Goal: Find specific page/section: Find specific page/section

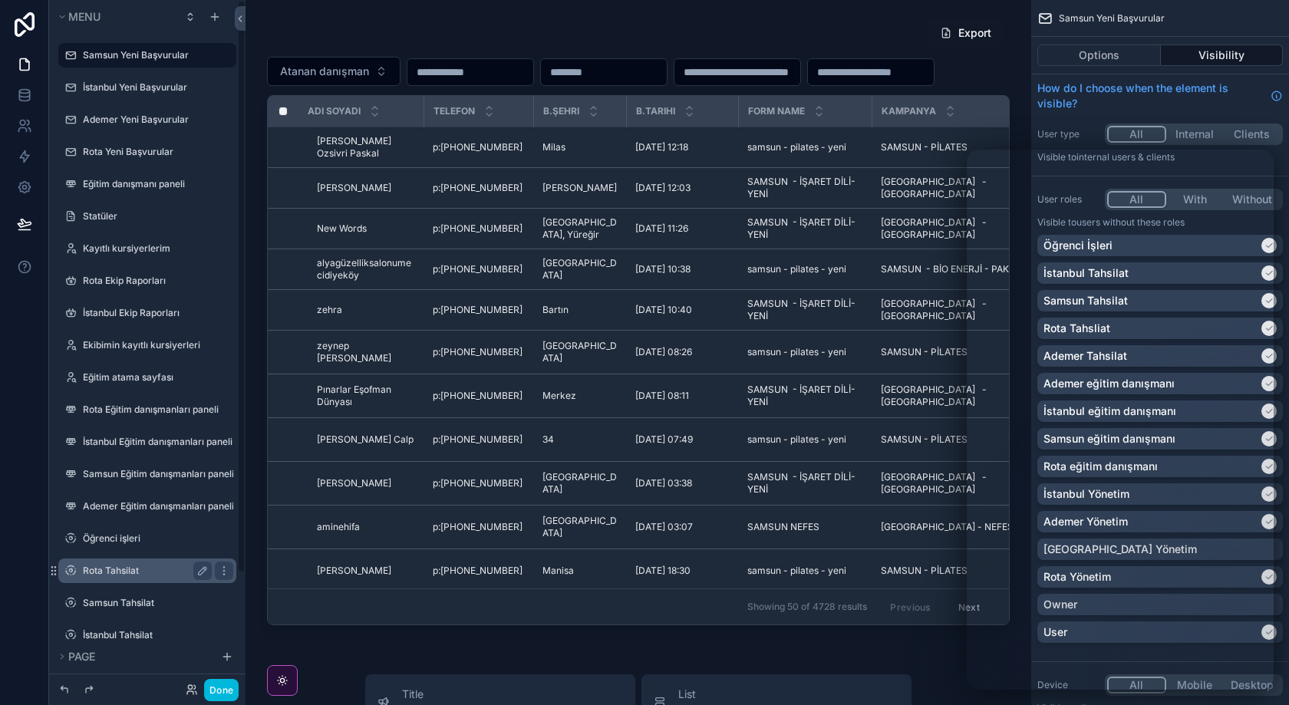
click at [139, 569] on label "Rota Tahsilat" at bounding box center [144, 571] width 123 height 12
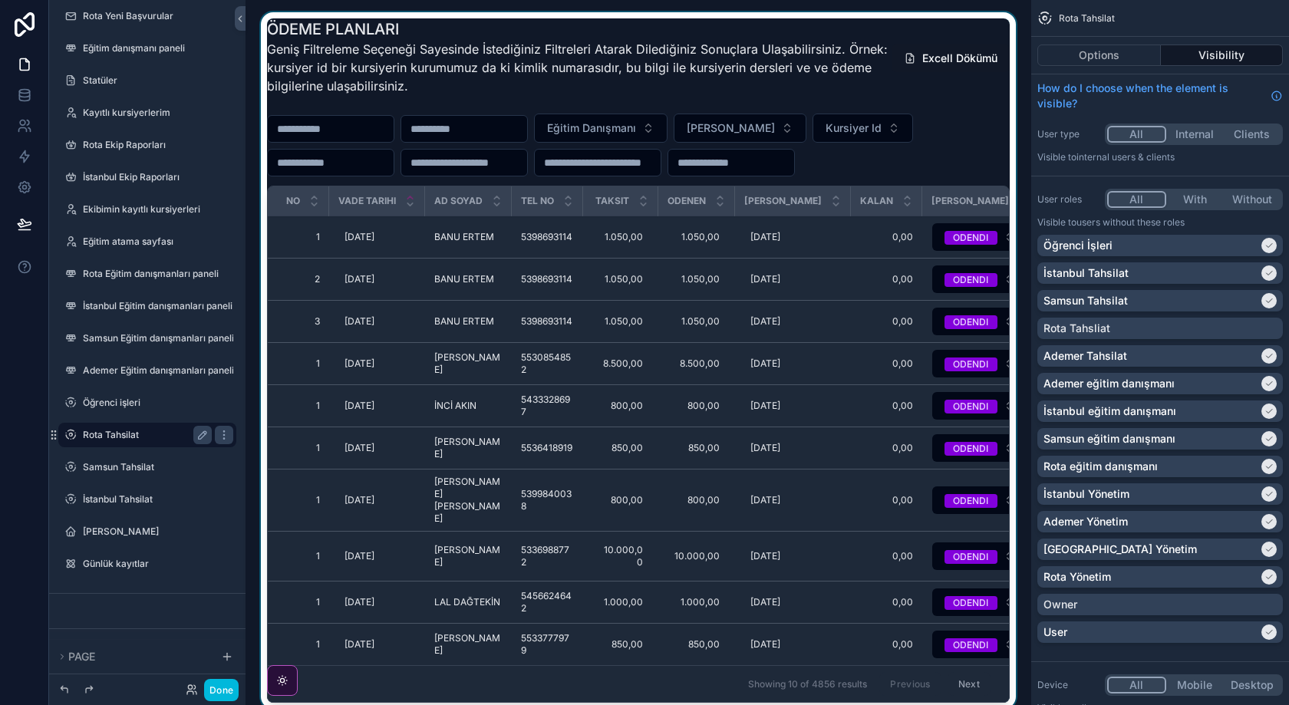
click at [977, 113] on div "scrollable content" at bounding box center [638, 363] width 761 height 703
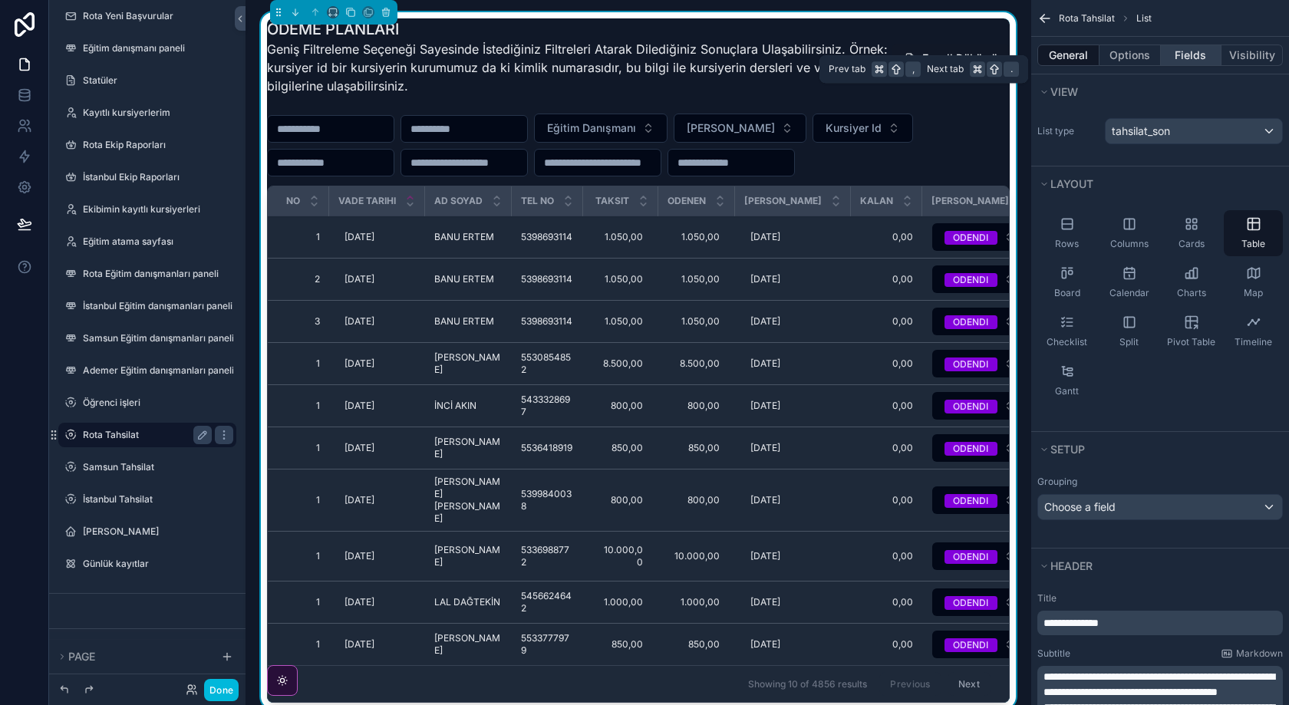
click at [1205, 56] on button "Fields" at bounding box center [1191, 54] width 61 height 21
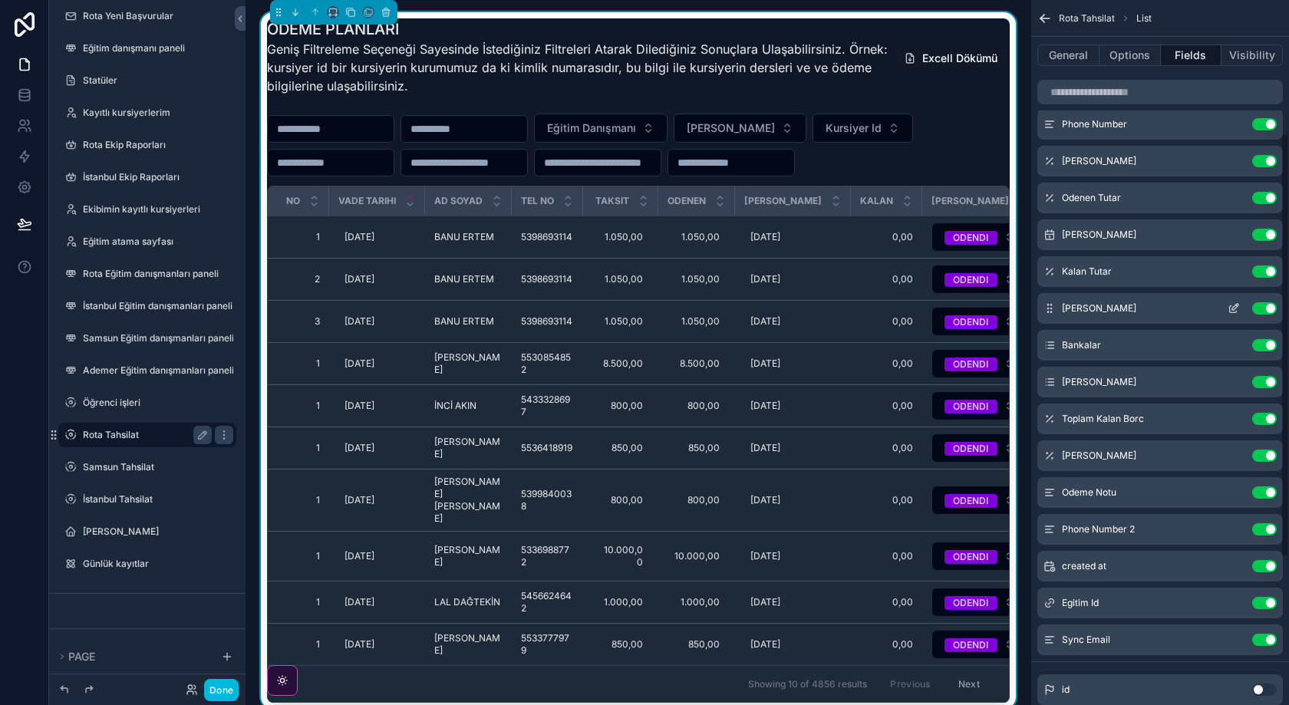
scroll to position [462, 0]
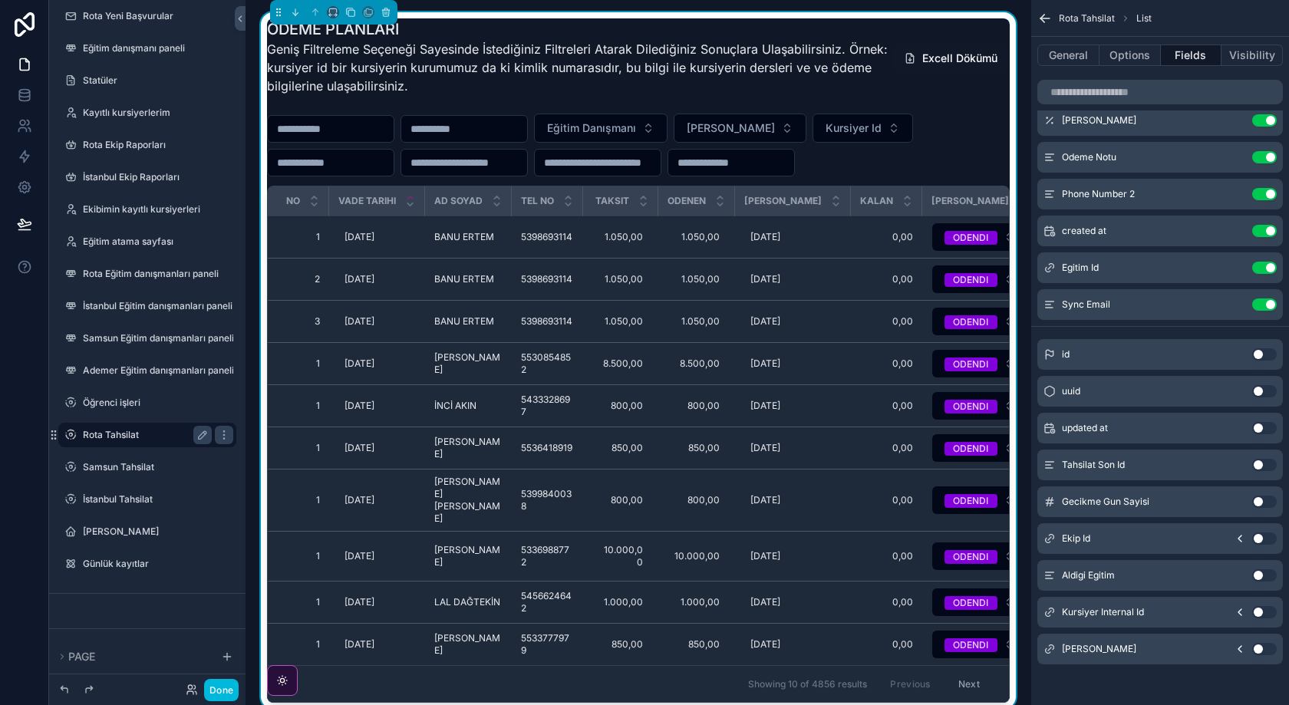
click at [1267, 609] on button "Use setting" at bounding box center [1264, 612] width 25 height 12
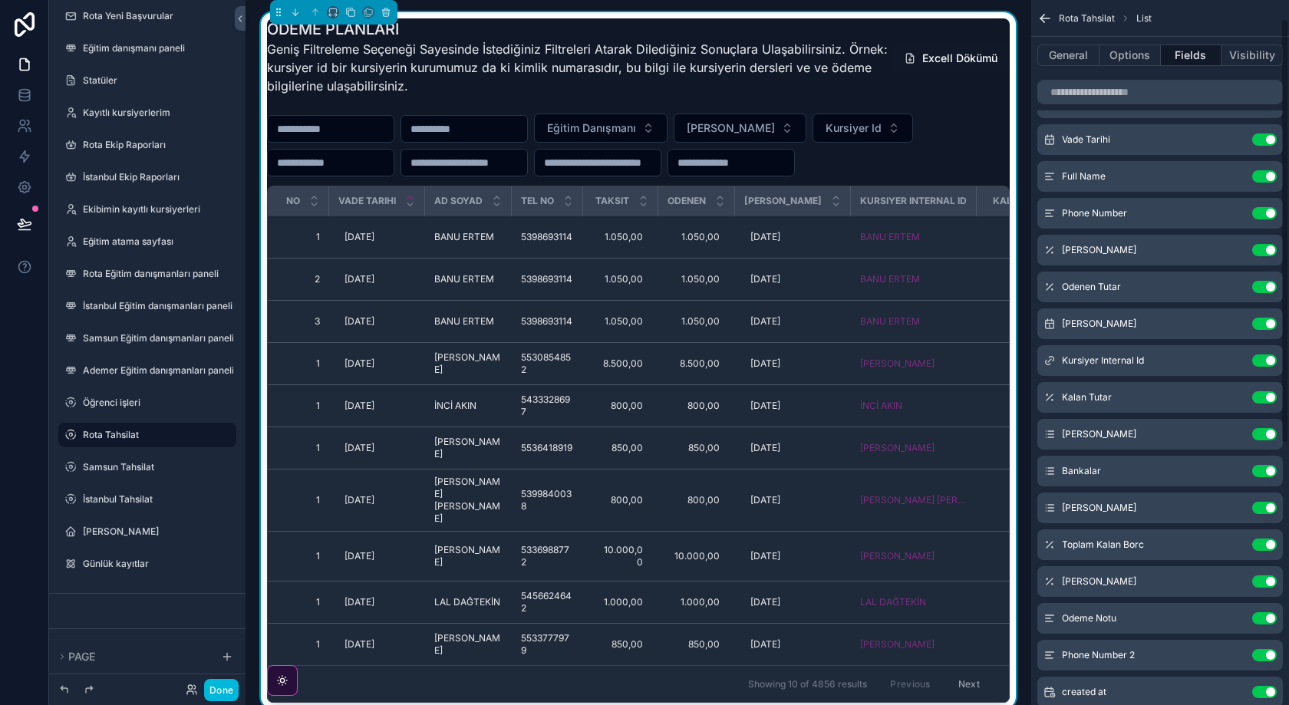
scroll to position [7, 0]
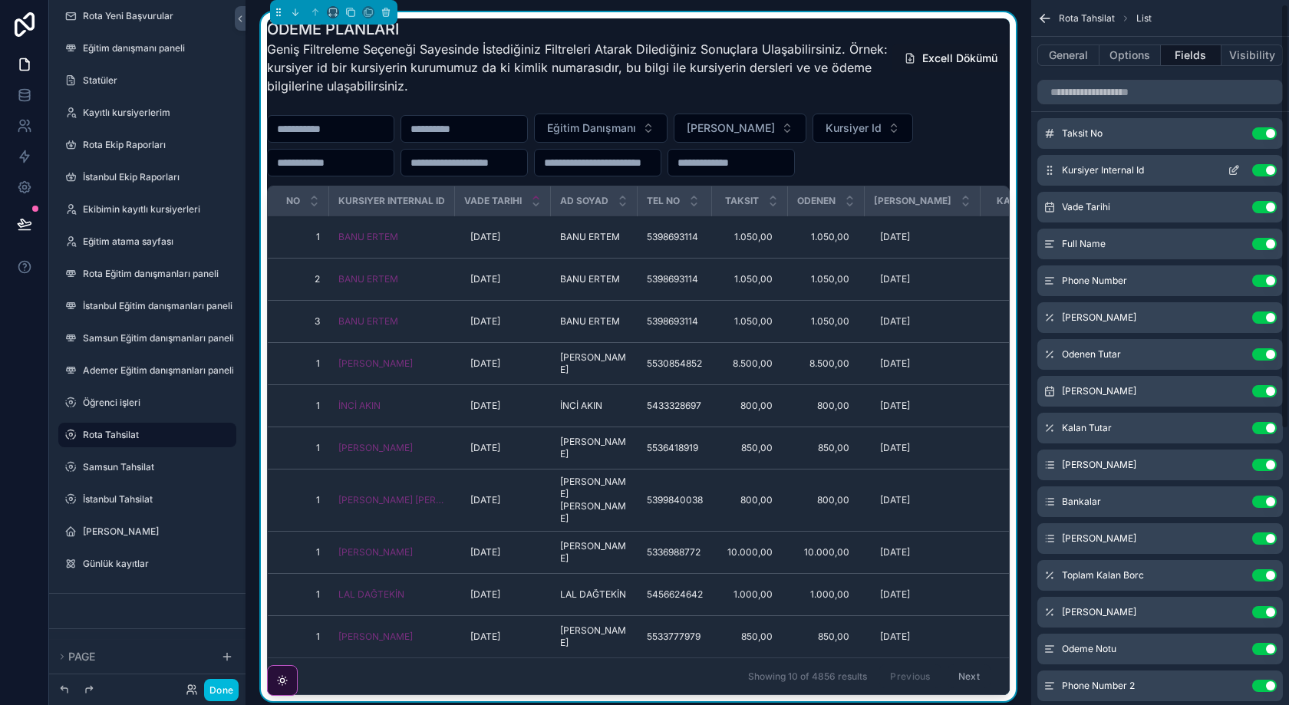
click at [1232, 176] on div "Kursiyer Internal Id Use setting" at bounding box center [1160, 170] width 246 height 31
click at [1236, 171] on icon "scrollable content" at bounding box center [1233, 171] width 7 height 7
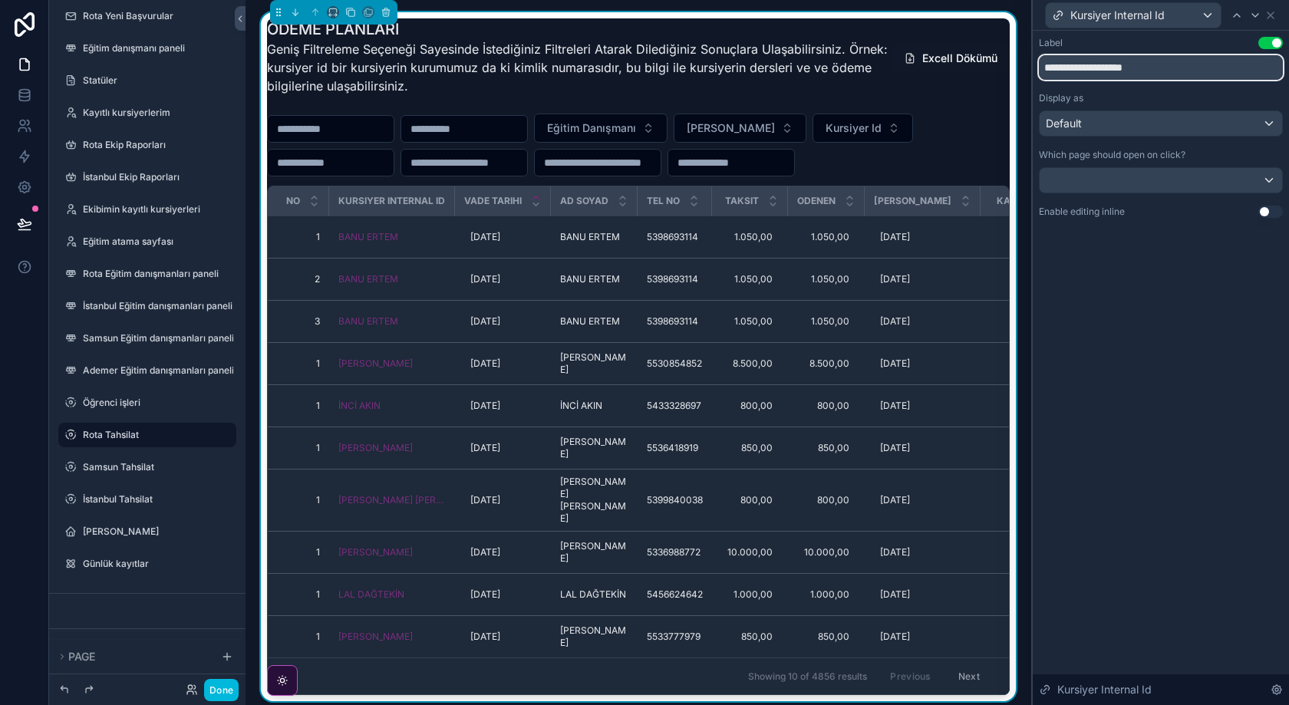
click at [1161, 70] on input "**********" at bounding box center [1161, 67] width 244 height 25
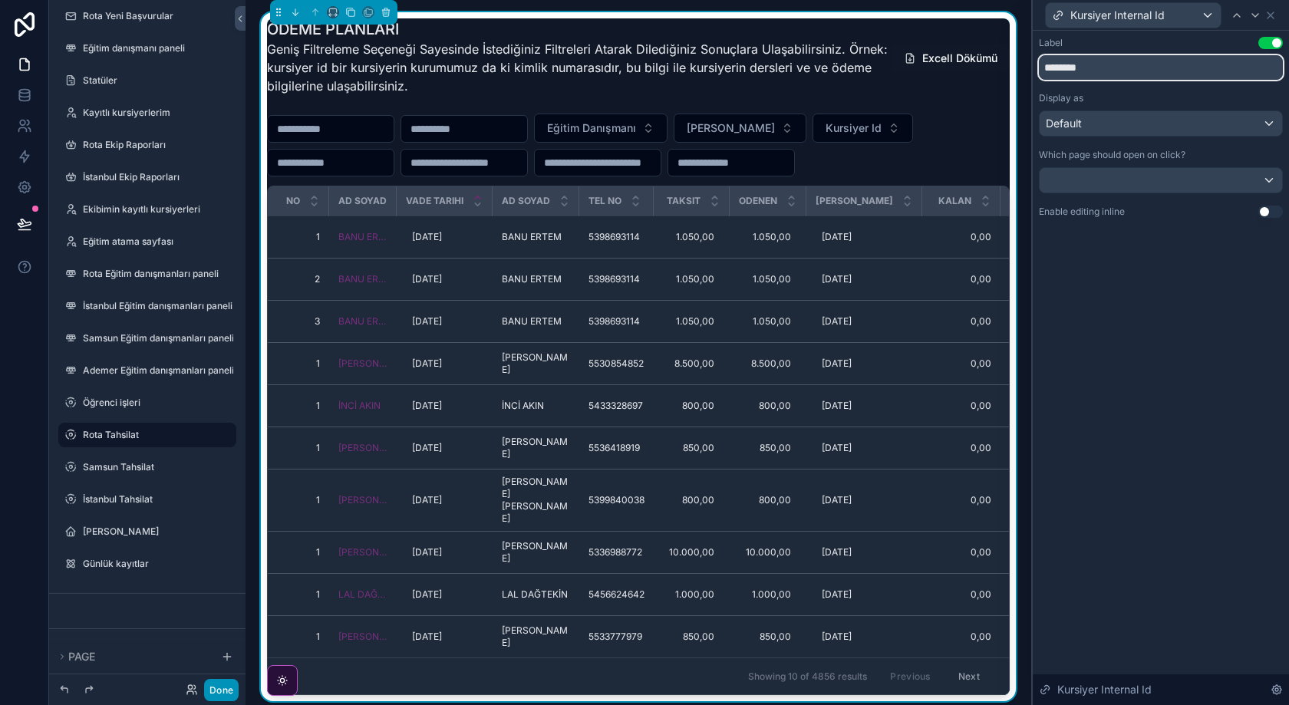
type input "********"
click at [228, 690] on button "Done" at bounding box center [221, 690] width 35 height 22
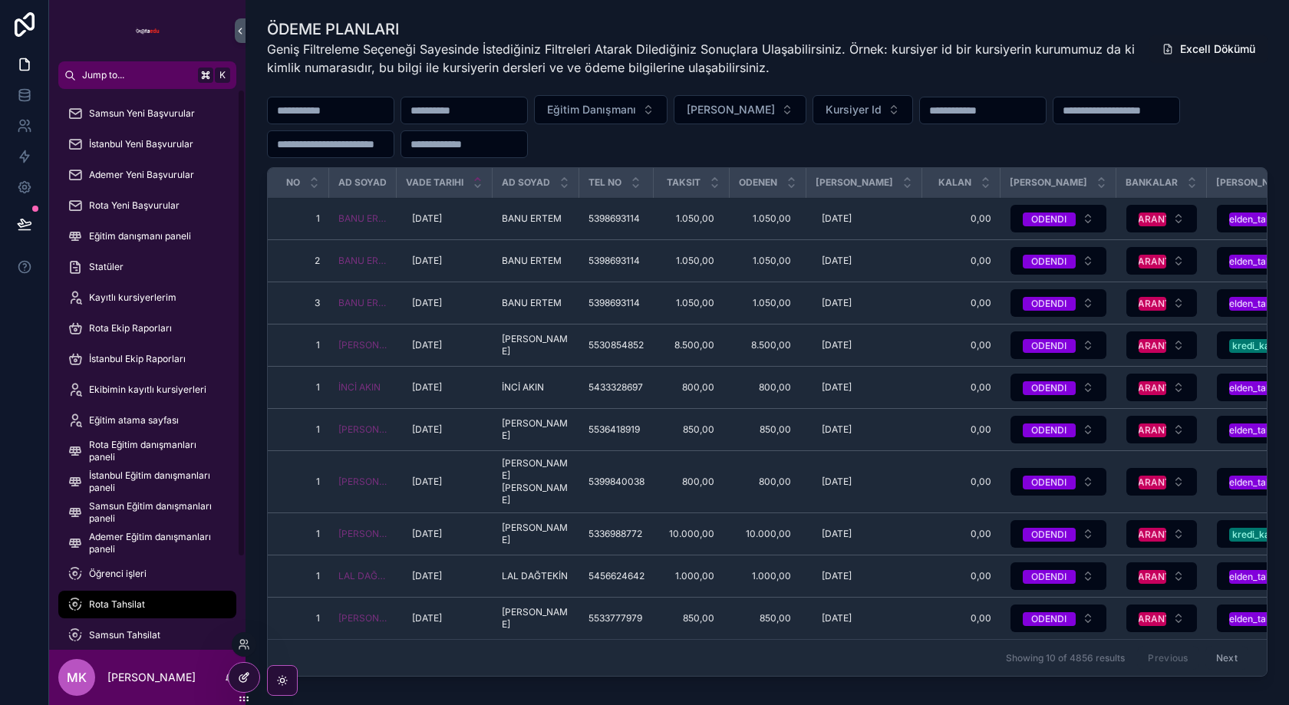
click at [242, 677] on icon at bounding box center [245, 676] width 6 height 6
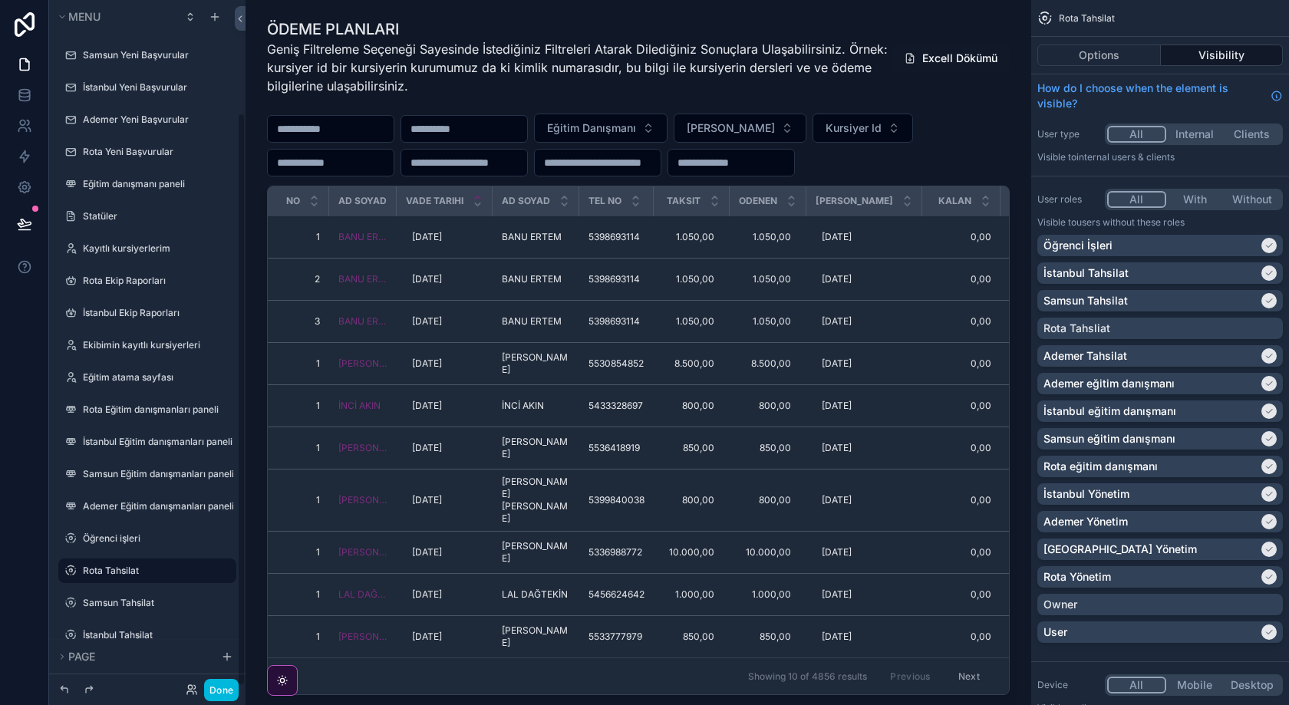
scroll to position [136, 0]
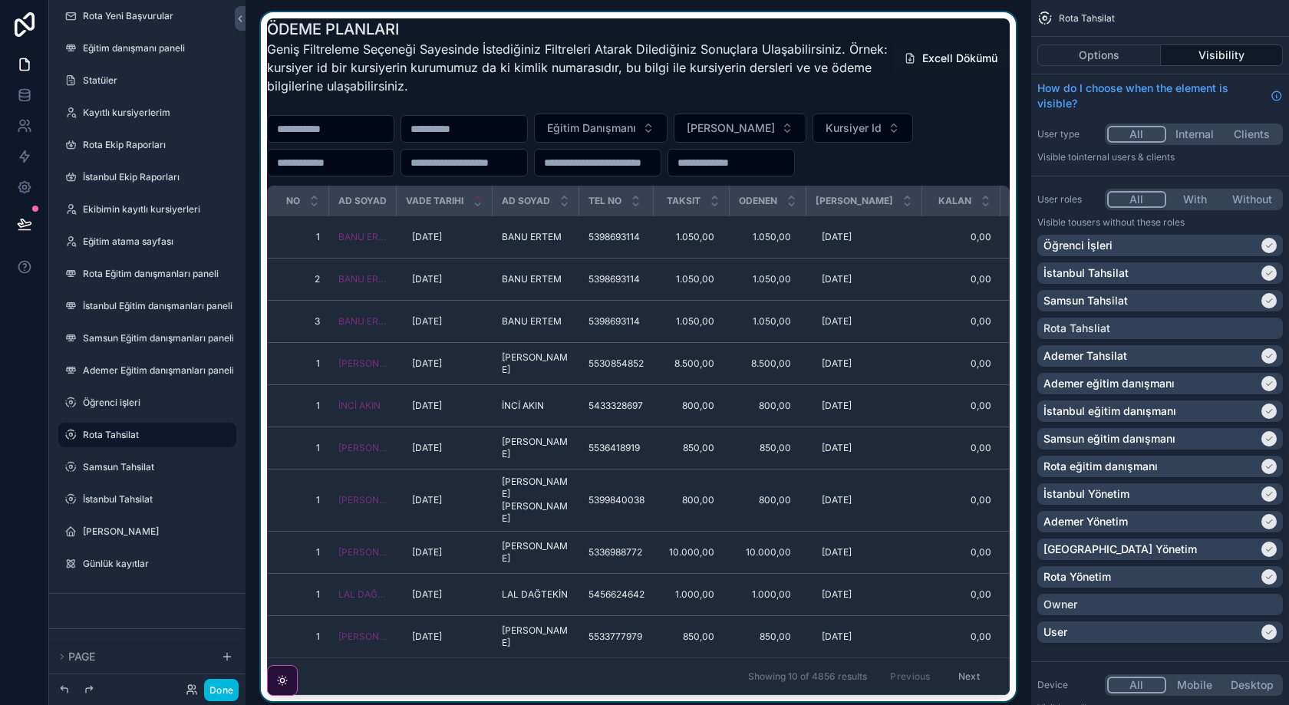
click at [961, 139] on div "scrollable content" at bounding box center [638, 359] width 761 height 695
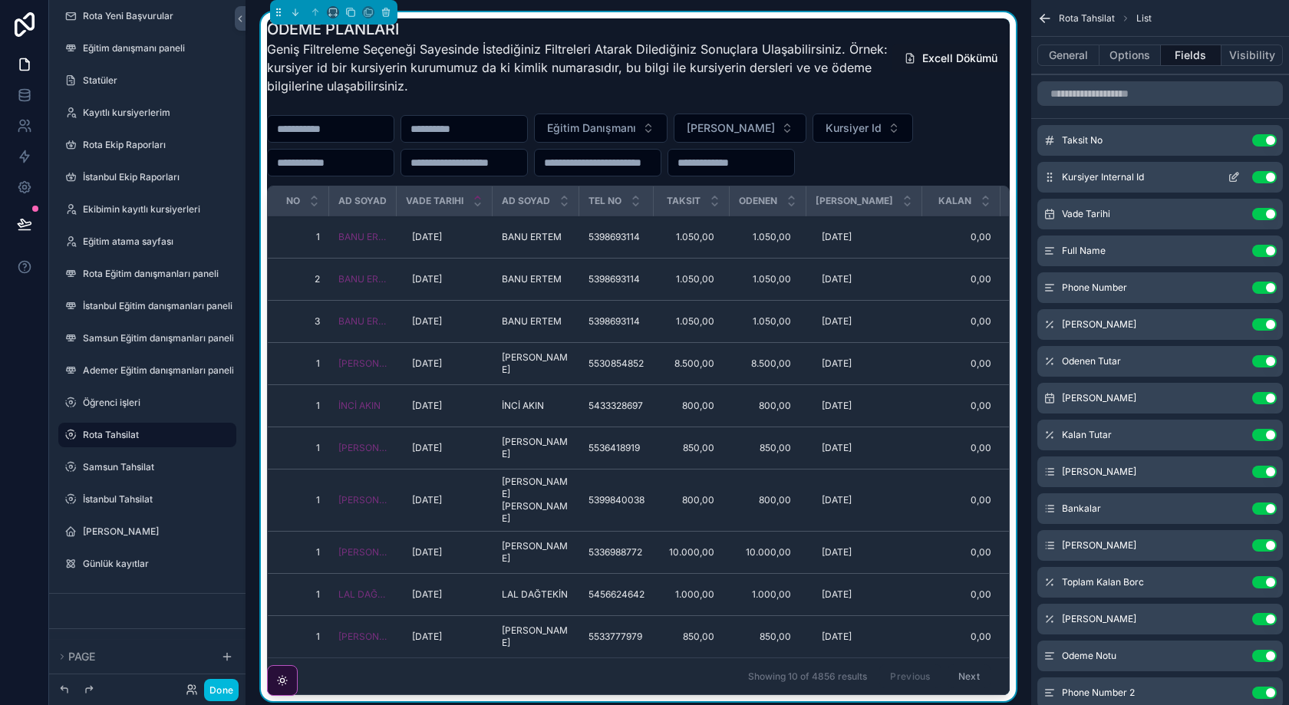
scroll to position [8, 0]
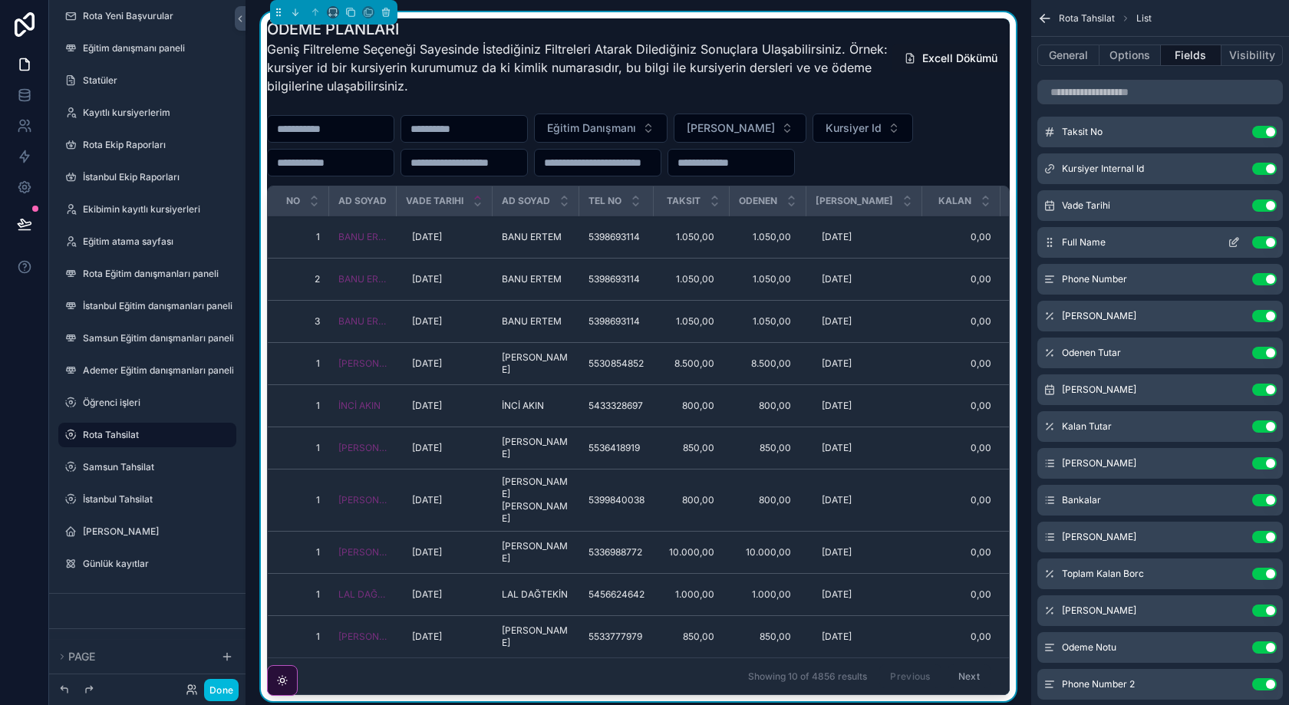
click at [1265, 239] on button "Use setting" at bounding box center [1264, 242] width 25 height 12
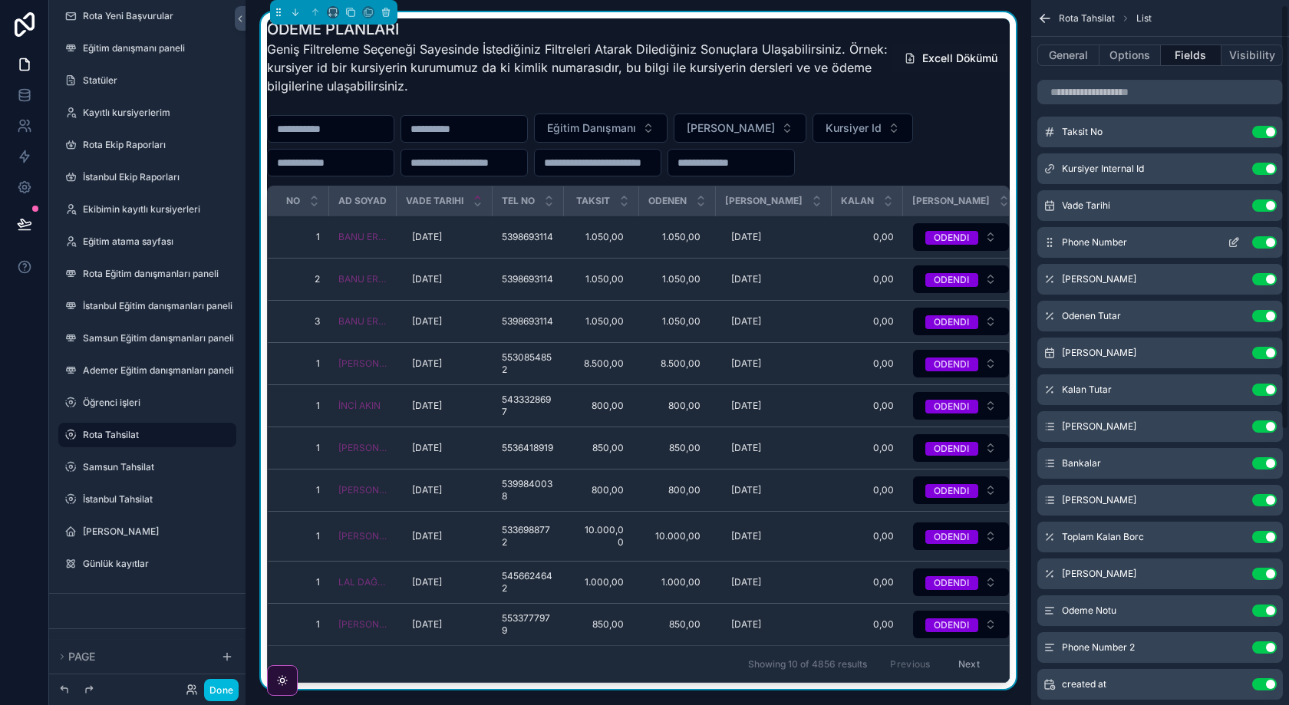
scroll to position [0, 0]
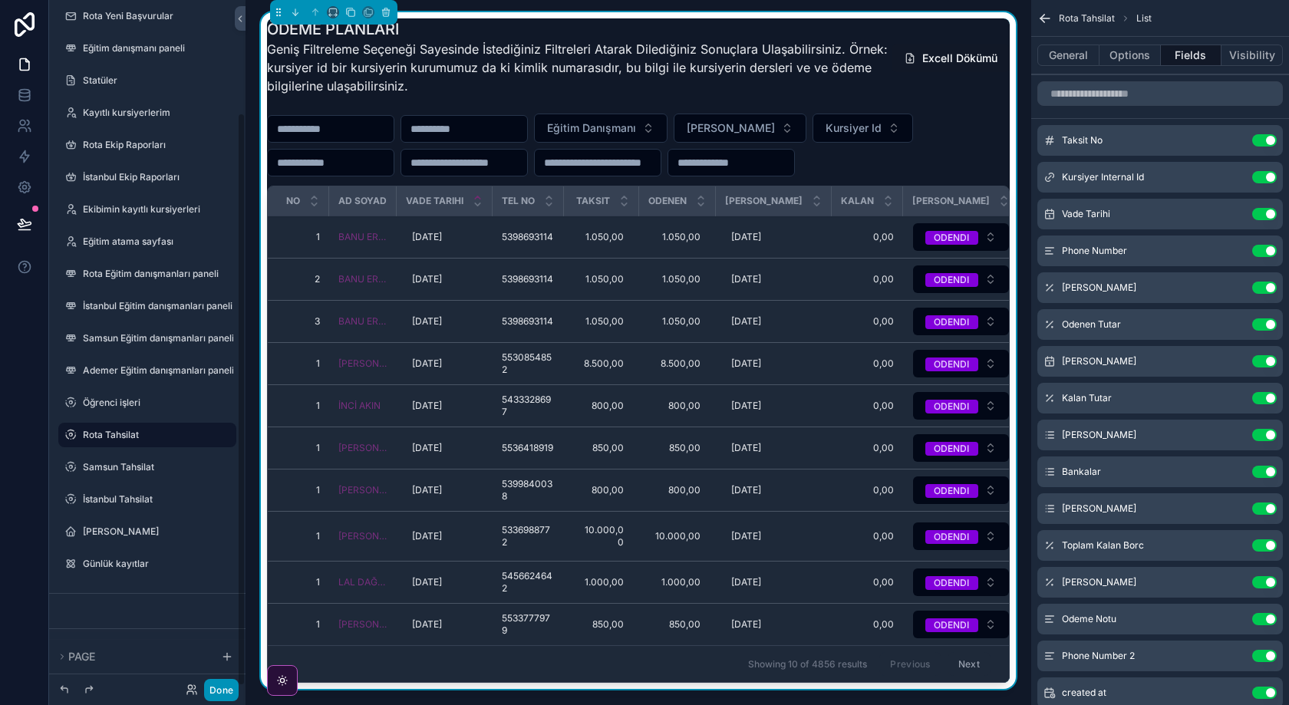
click at [228, 684] on button "Done" at bounding box center [221, 690] width 35 height 22
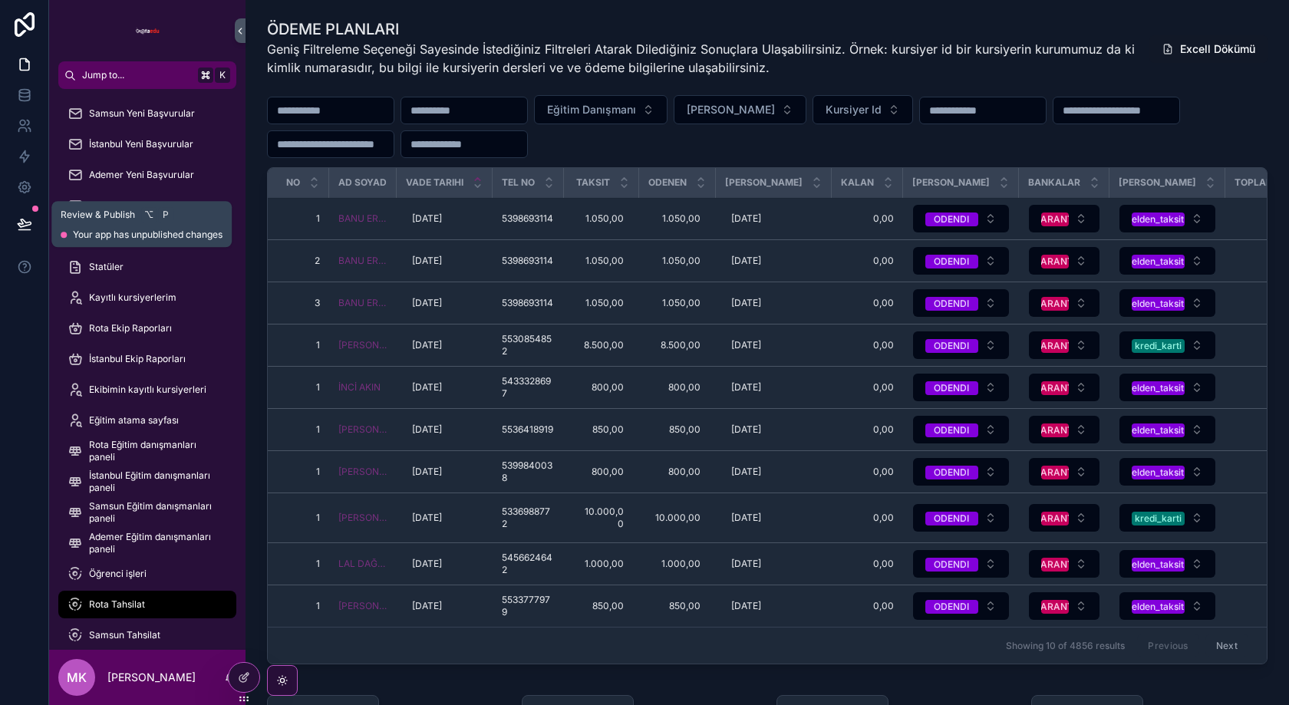
click at [25, 228] on icon at bounding box center [24, 223] width 15 height 15
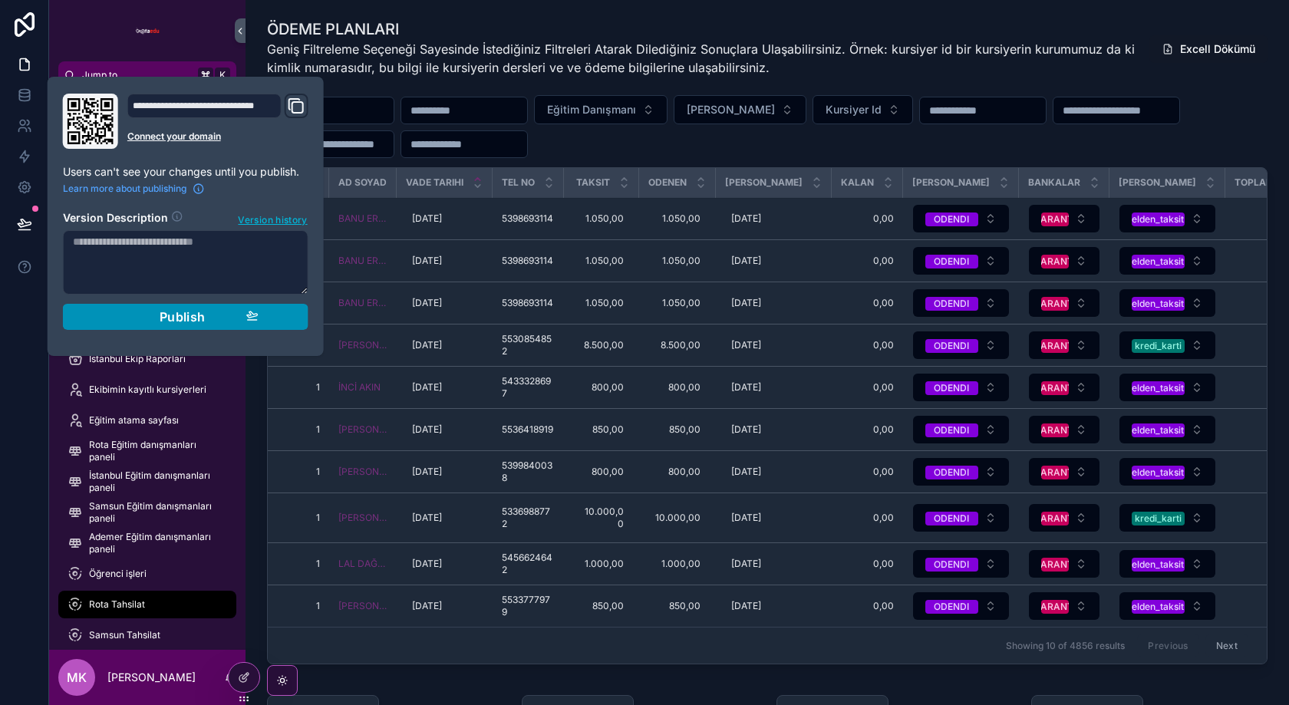
click at [163, 310] on span "Publish" at bounding box center [183, 316] width 46 height 15
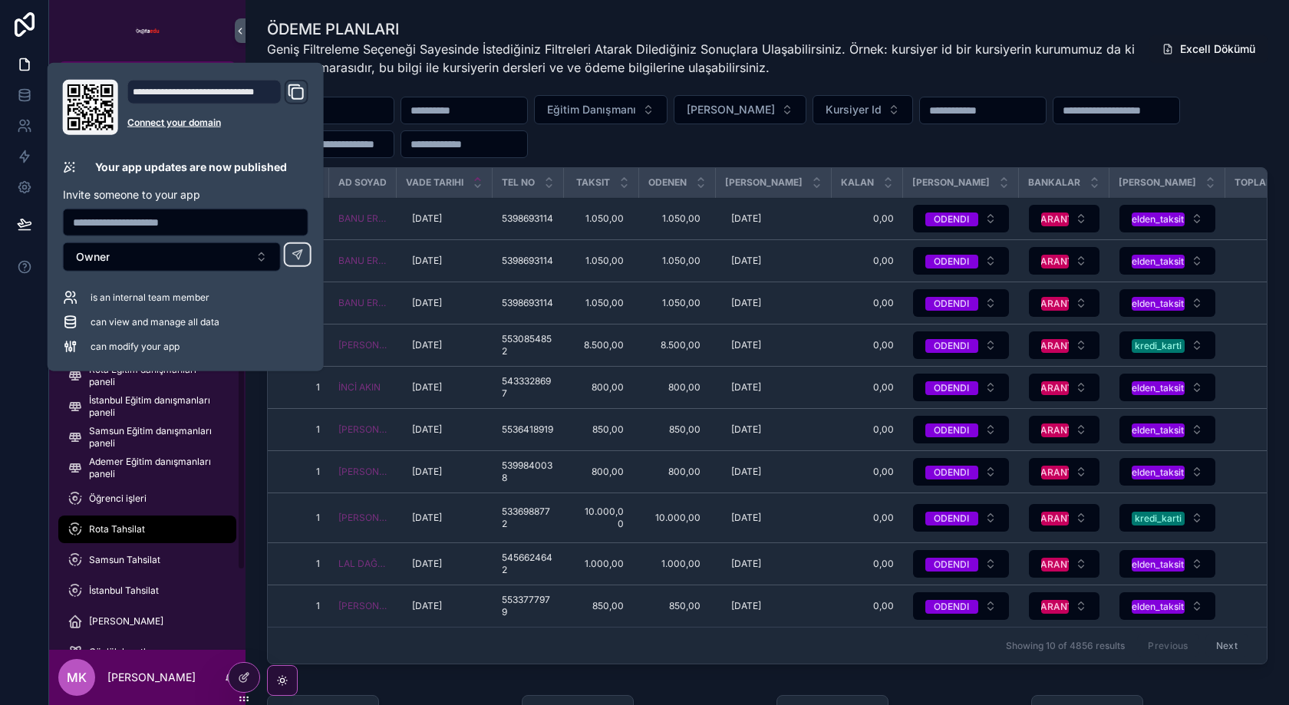
scroll to position [83, 0]
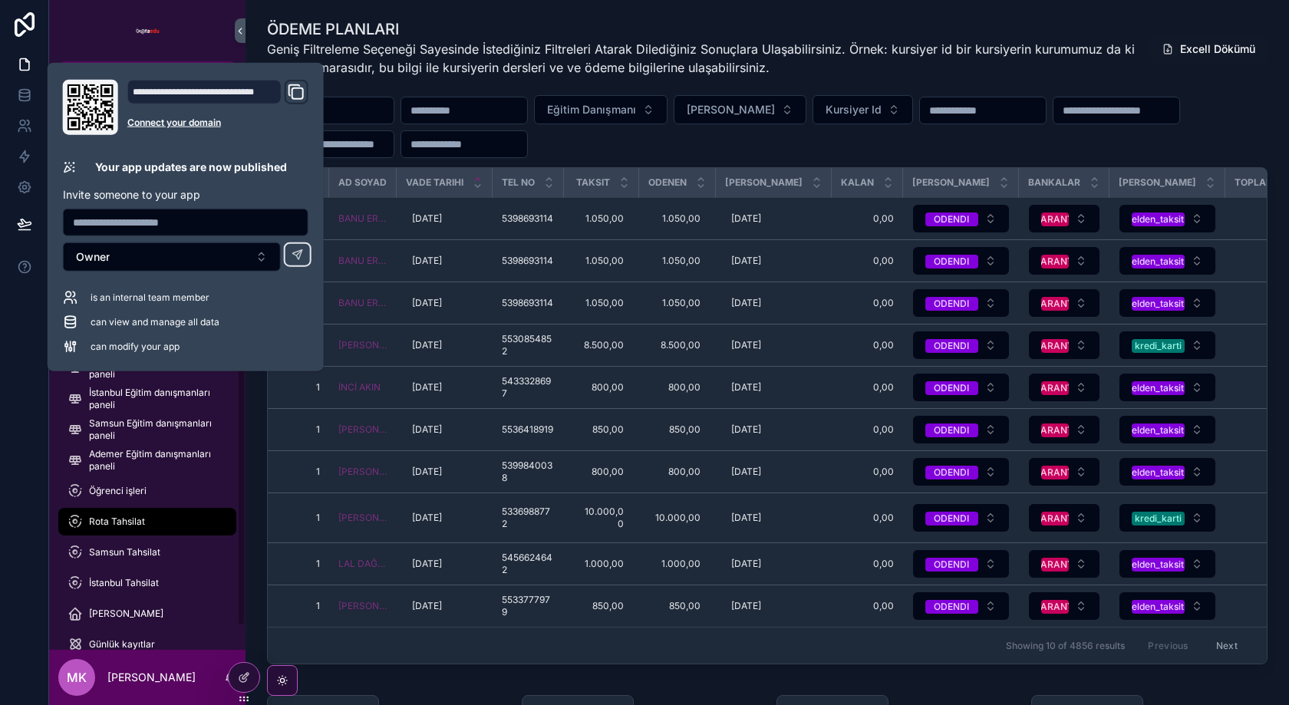
click at [155, 582] on span "İstanbul Tahsilat" at bounding box center [124, 583] width 70 height 12
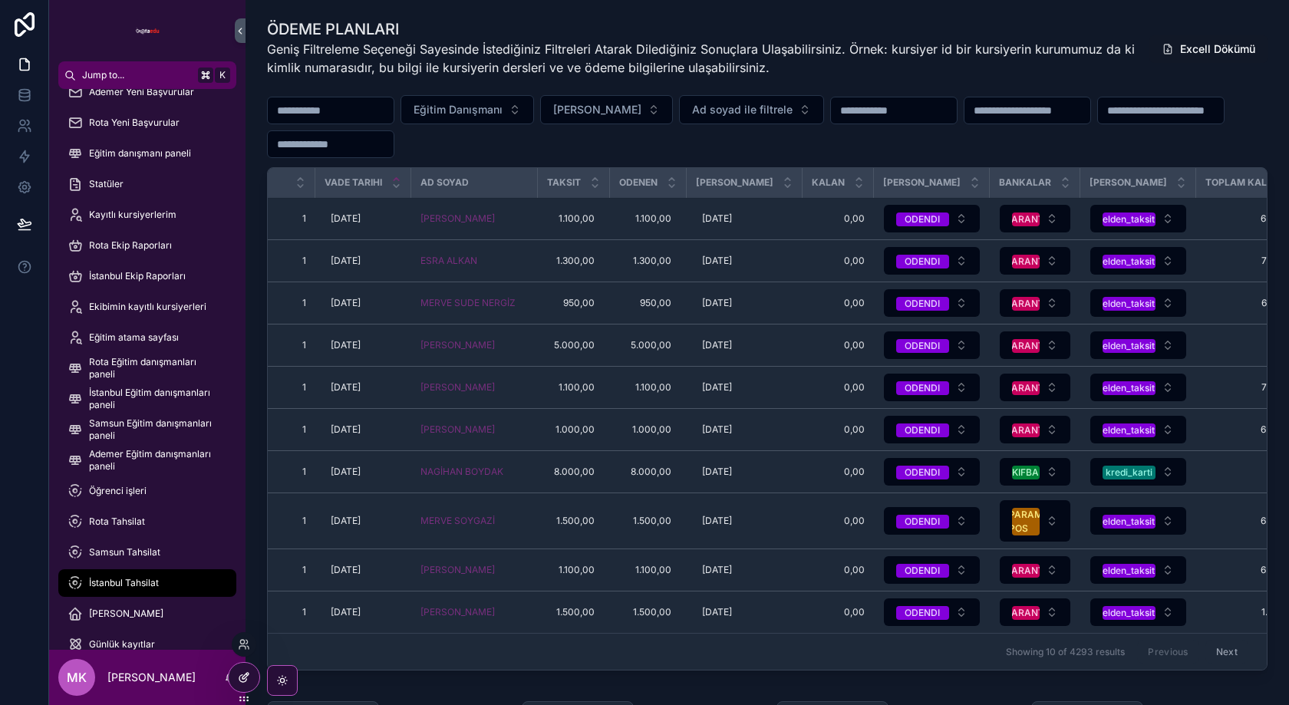
click at [251, 672] on div at bounding box center [244, 677] width 31 height 29
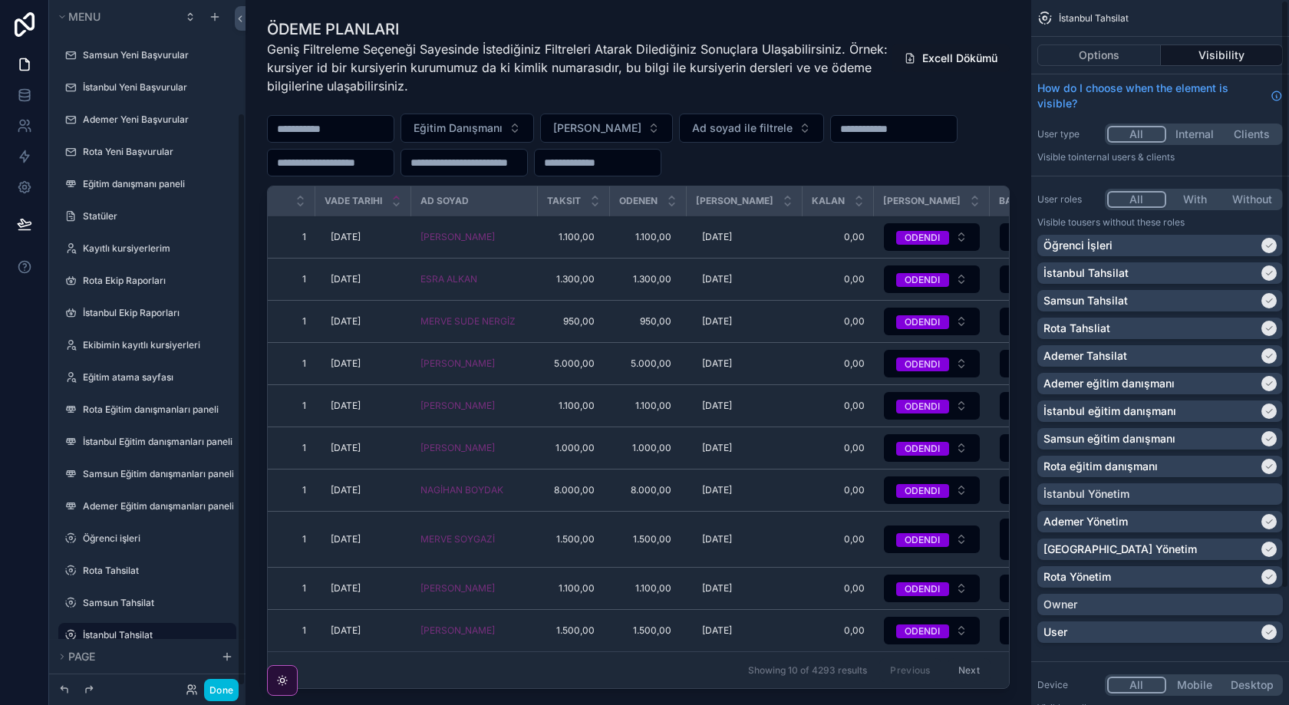
scroll to position [136, 0]
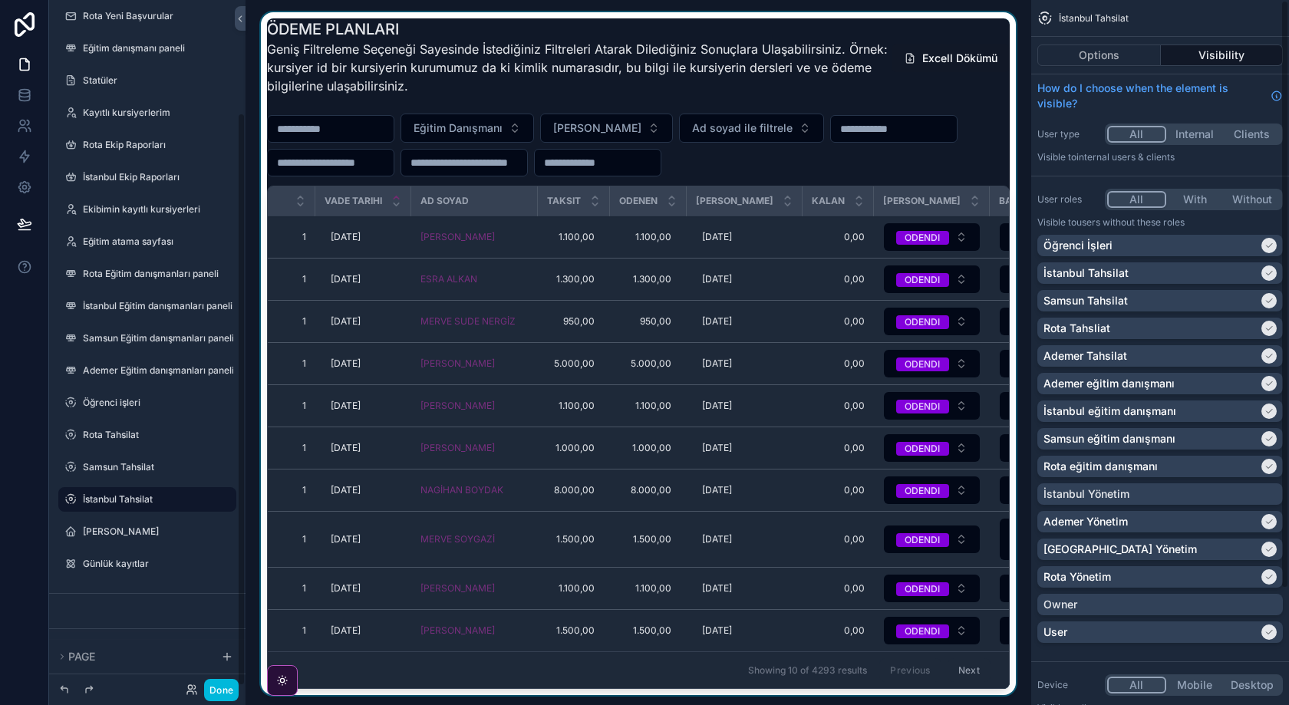
click at [906, 159] on div "scrollable content" at bounding box center [638, 356] width 761 height 689
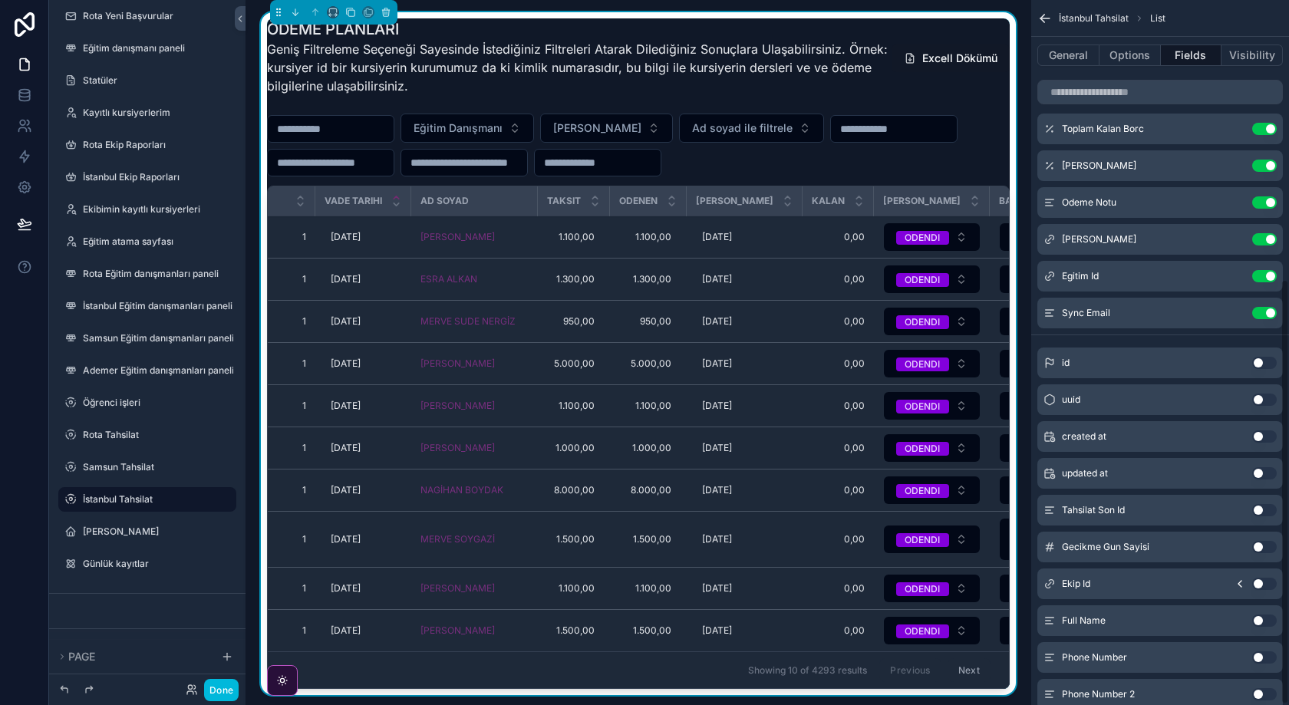
scroll to position [462, 0]
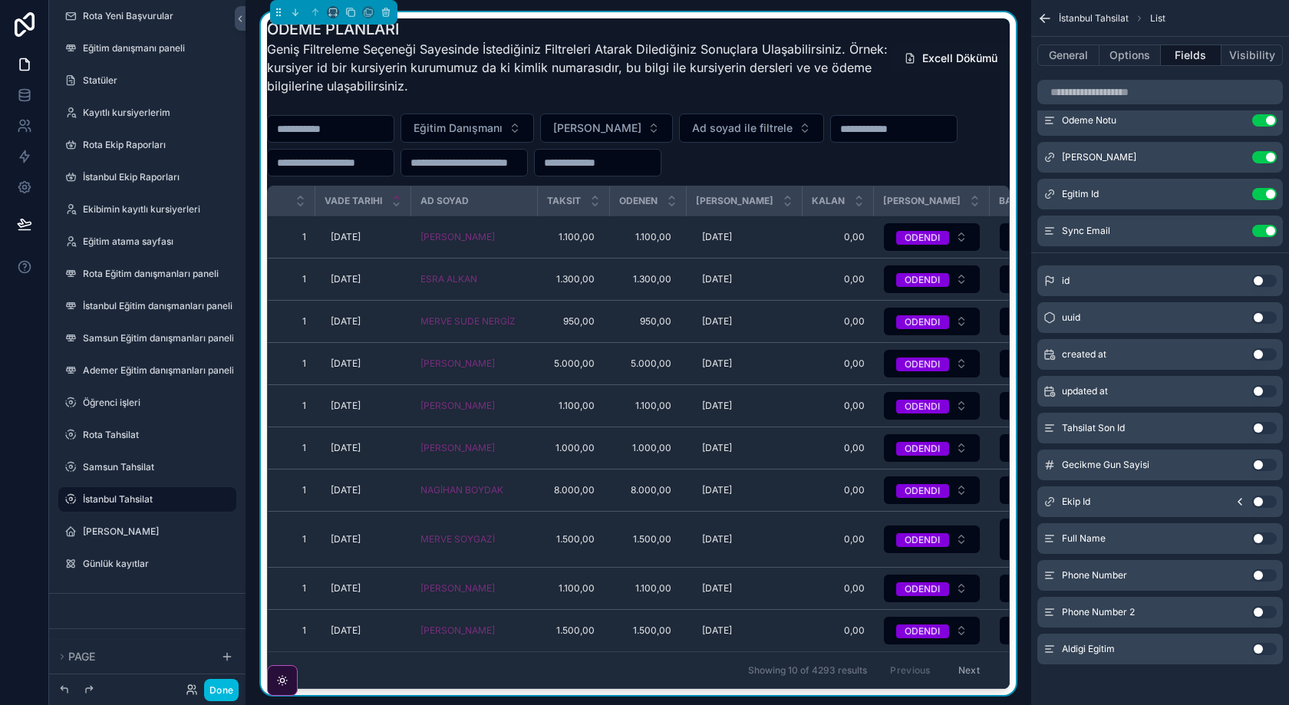
click at [1263, 466] on button "Use setting" at bounding box center [1264, 465] width 25 height 12
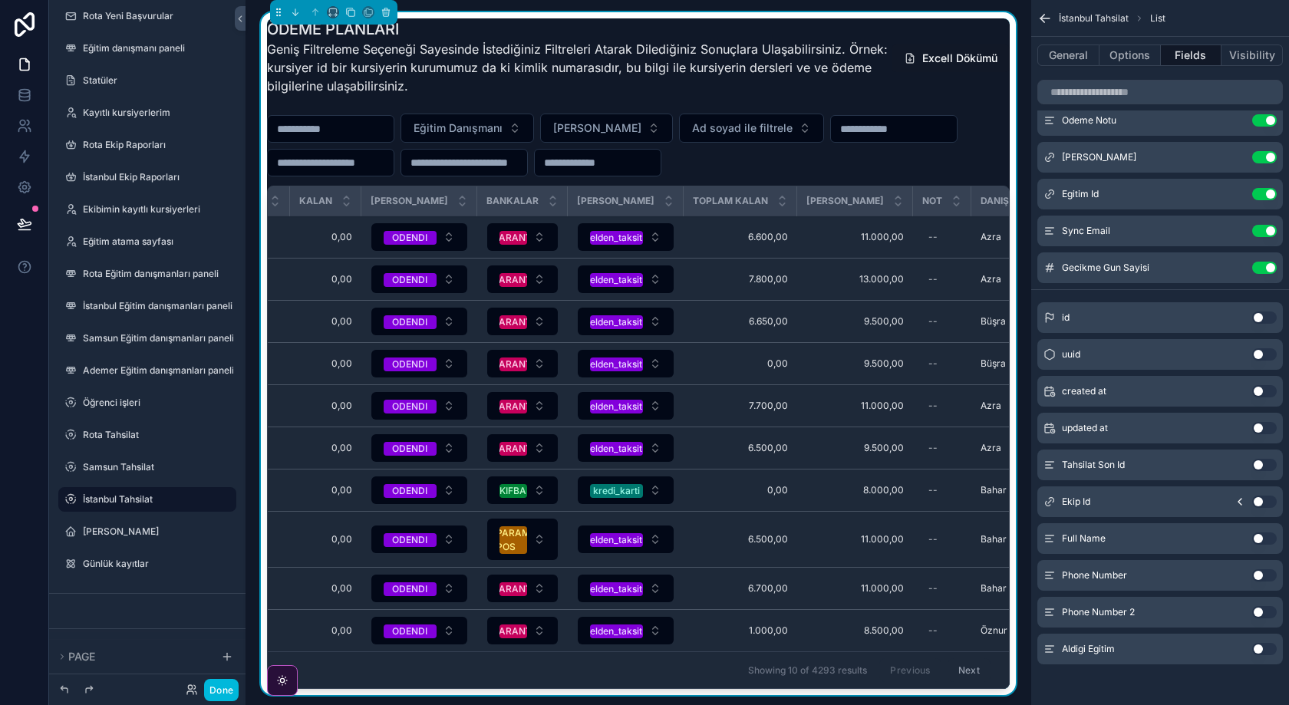
scroll to position [0, 773]
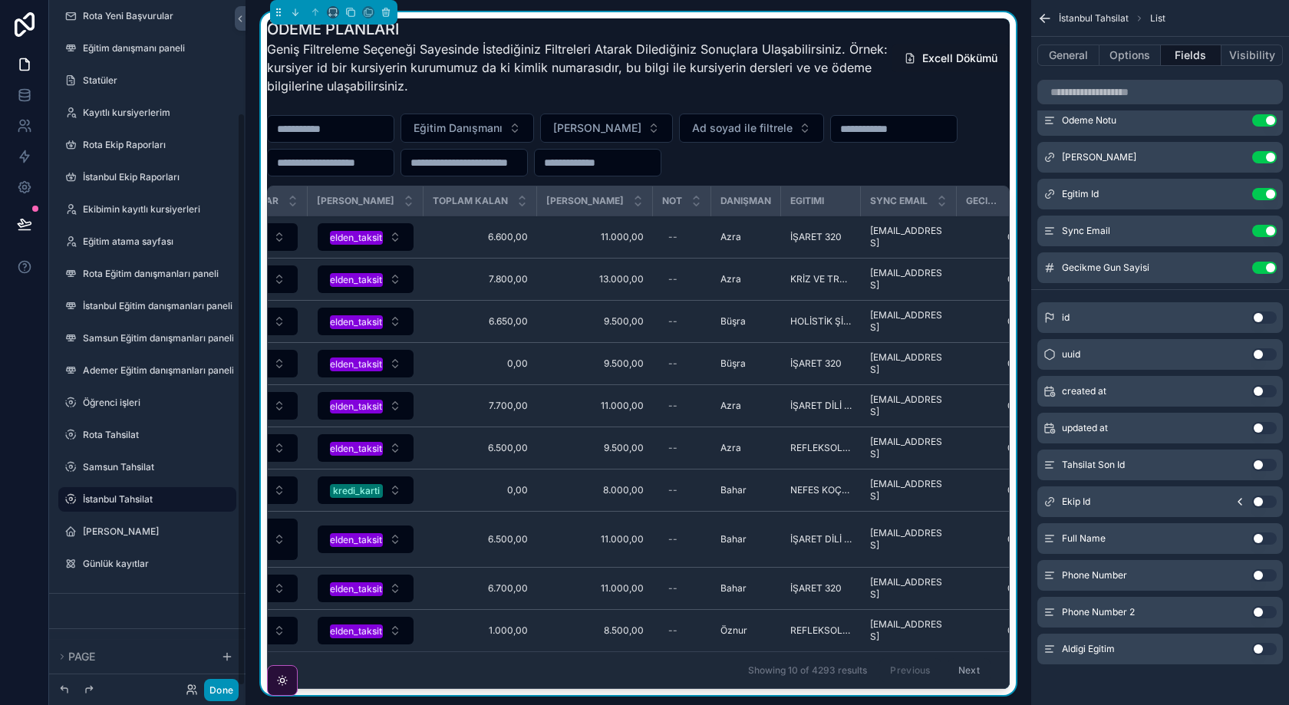
click at [226, 694] on button "Done" at bounding box center [221, 690] width 35 height 22
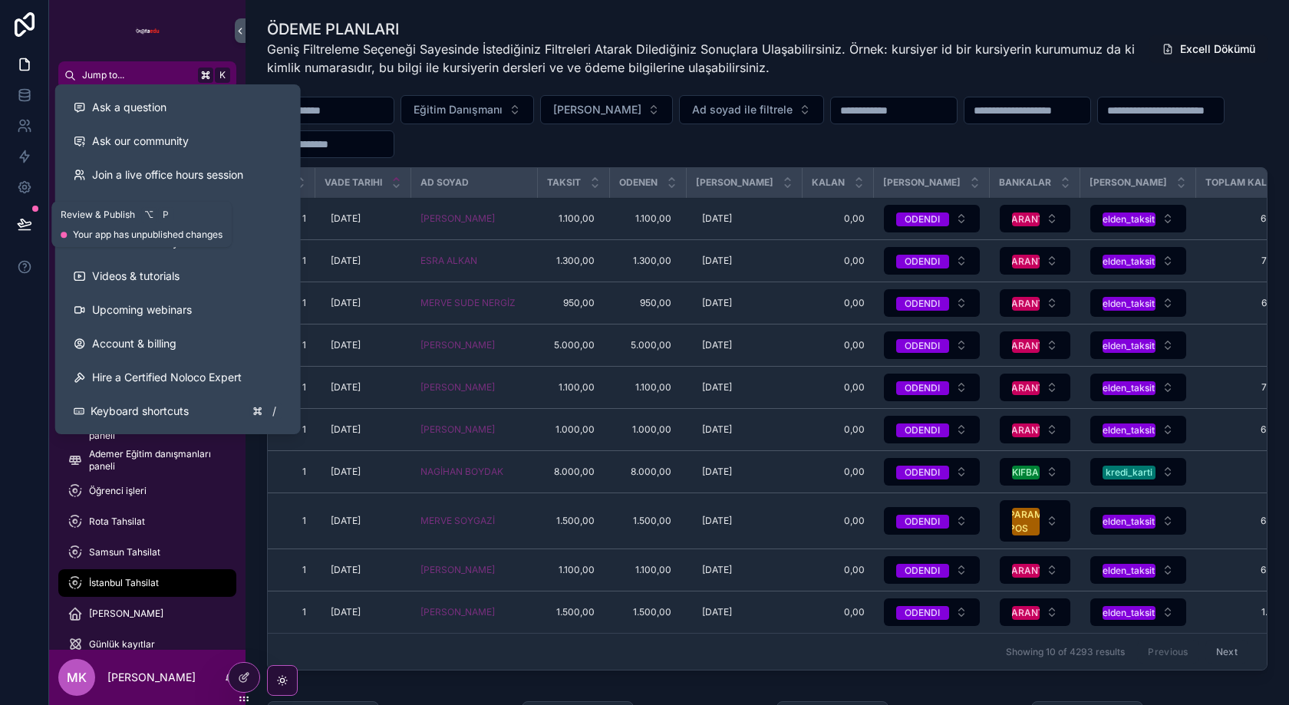
click at [25, 224] on icon at bounding box center [24, 223] width 15 height 15
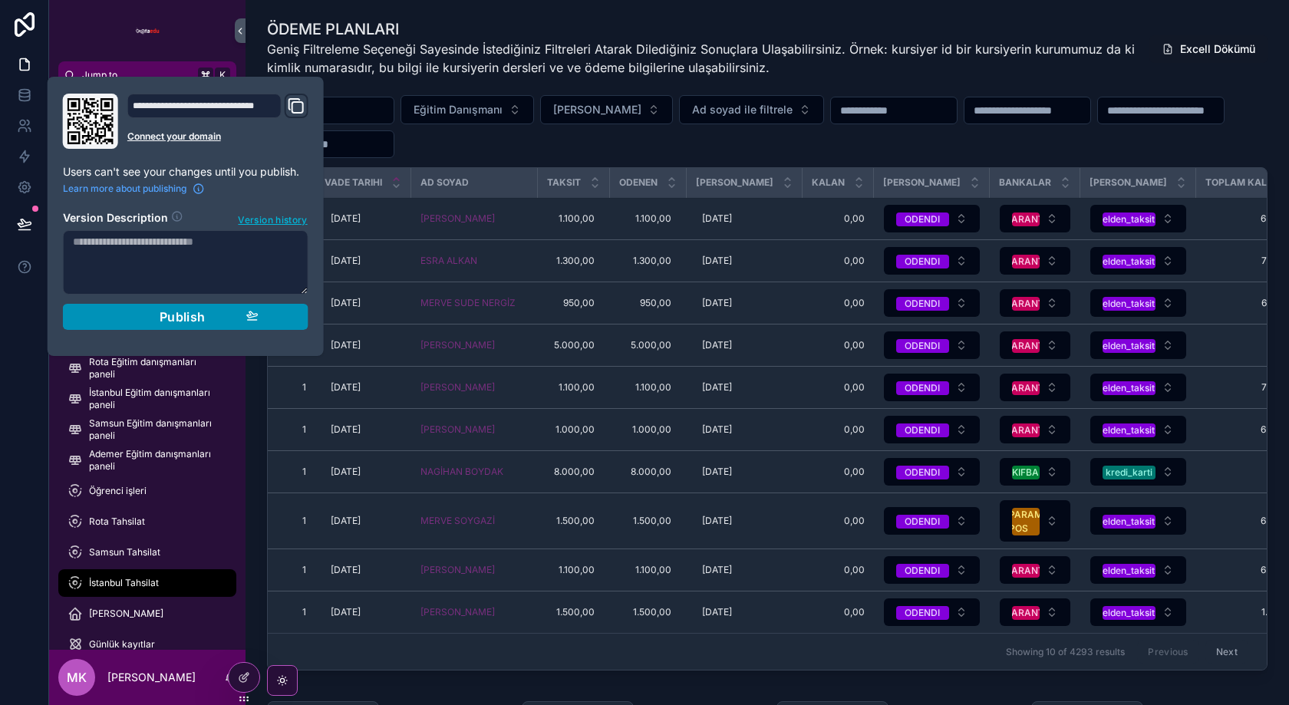
click at [178, 313] on span "Publish" at bounding box center [183, 316] width 46 height 15
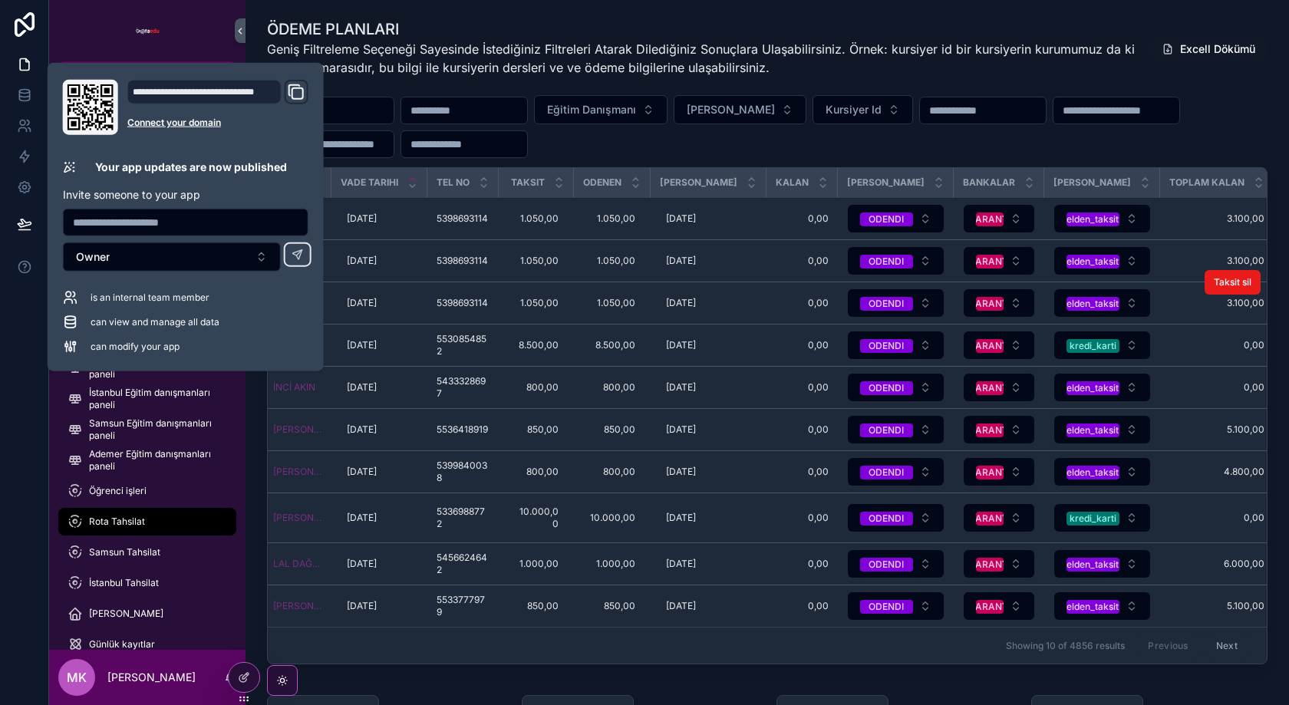
scroll to position [0, 50]
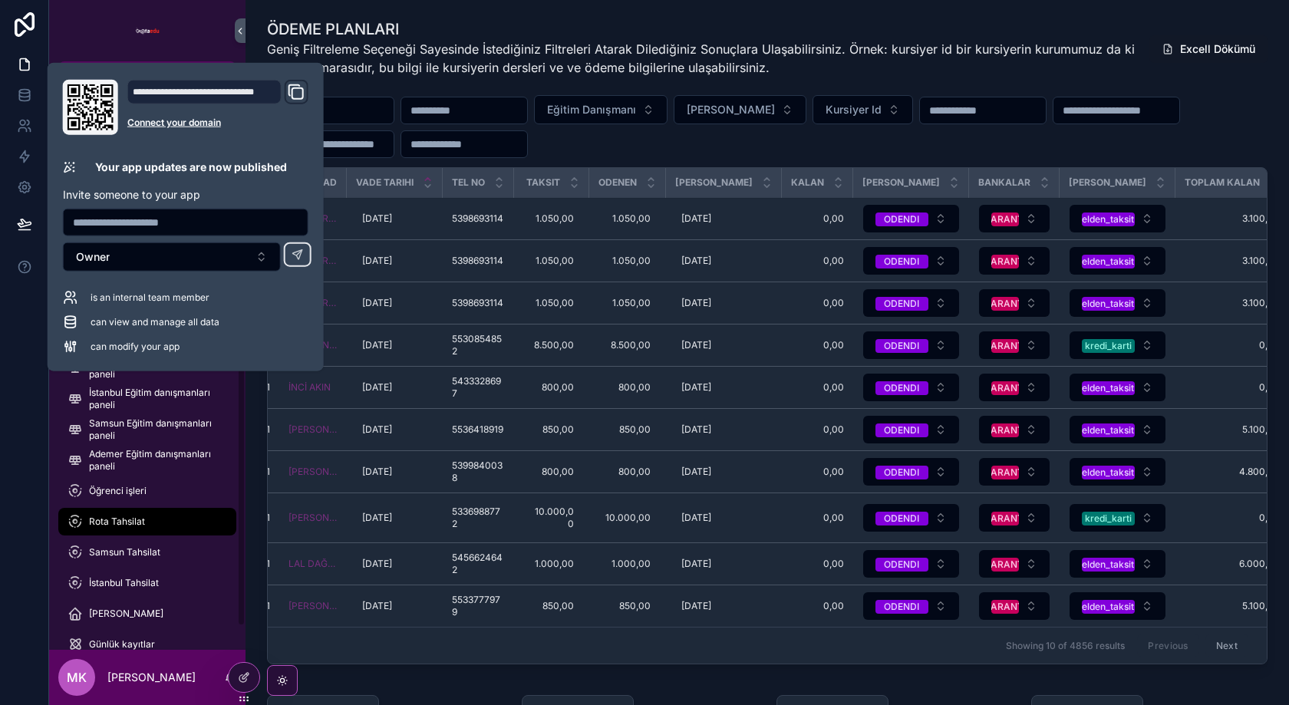
click at [171, 575] on div "İstanbul Tahsilat" at bounding box center [148, 583] width 160 height 25
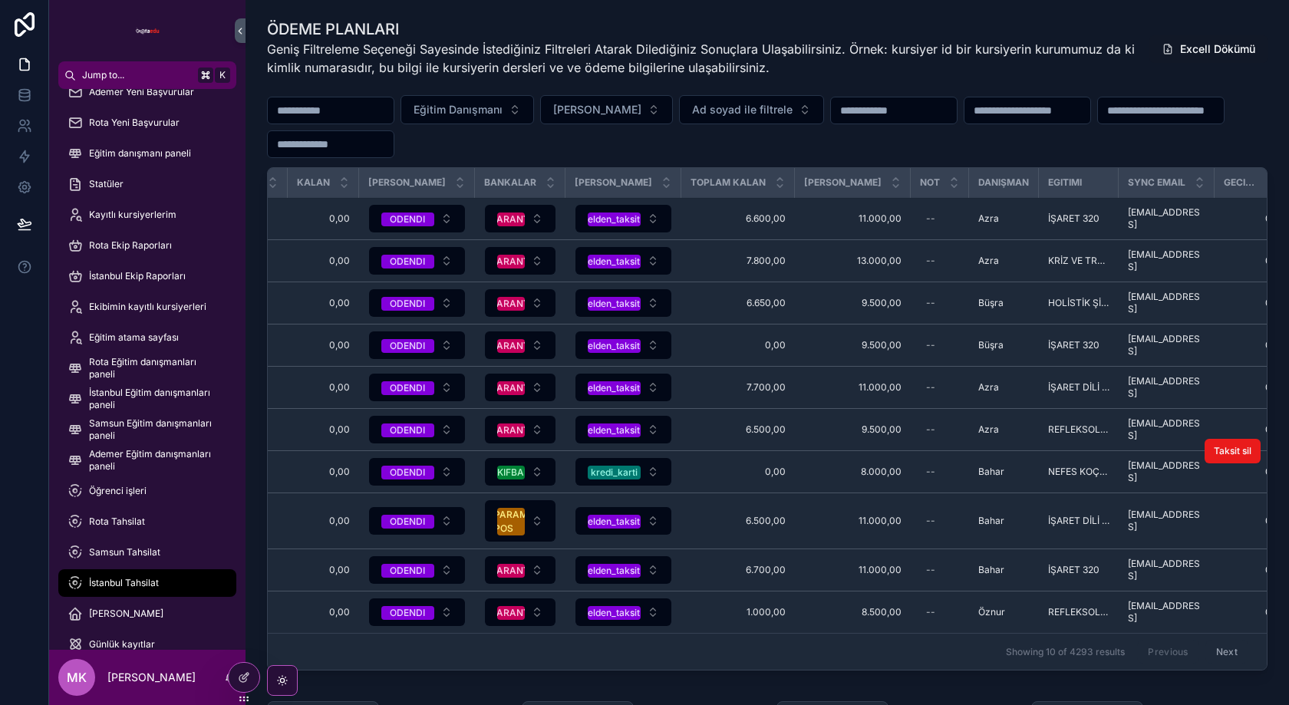
scroll to position [0, 515]
click at [487, 118] on button "Eğitim Danışmanı" at bounding box center [466, 109] width 133 height 29
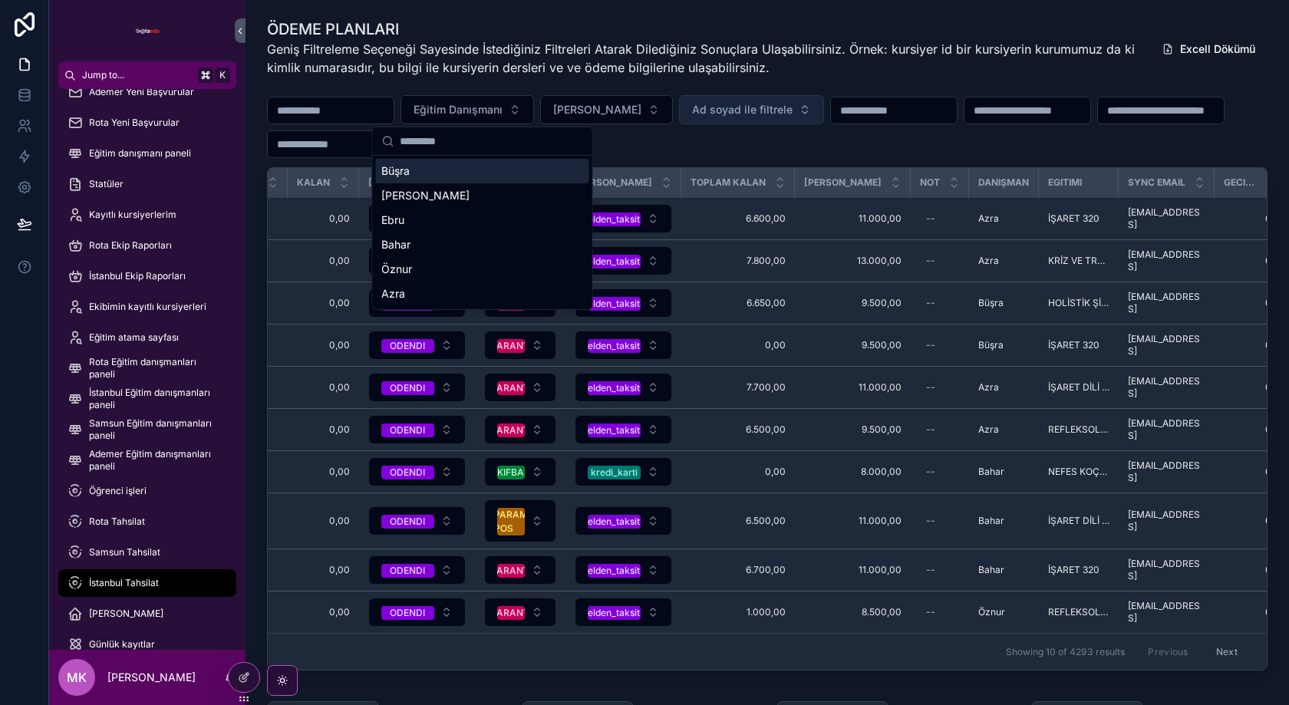
click at [758, 107] on span "Ad soyad ile filtrele" at bounding box center [742, 109] width 101 height 15
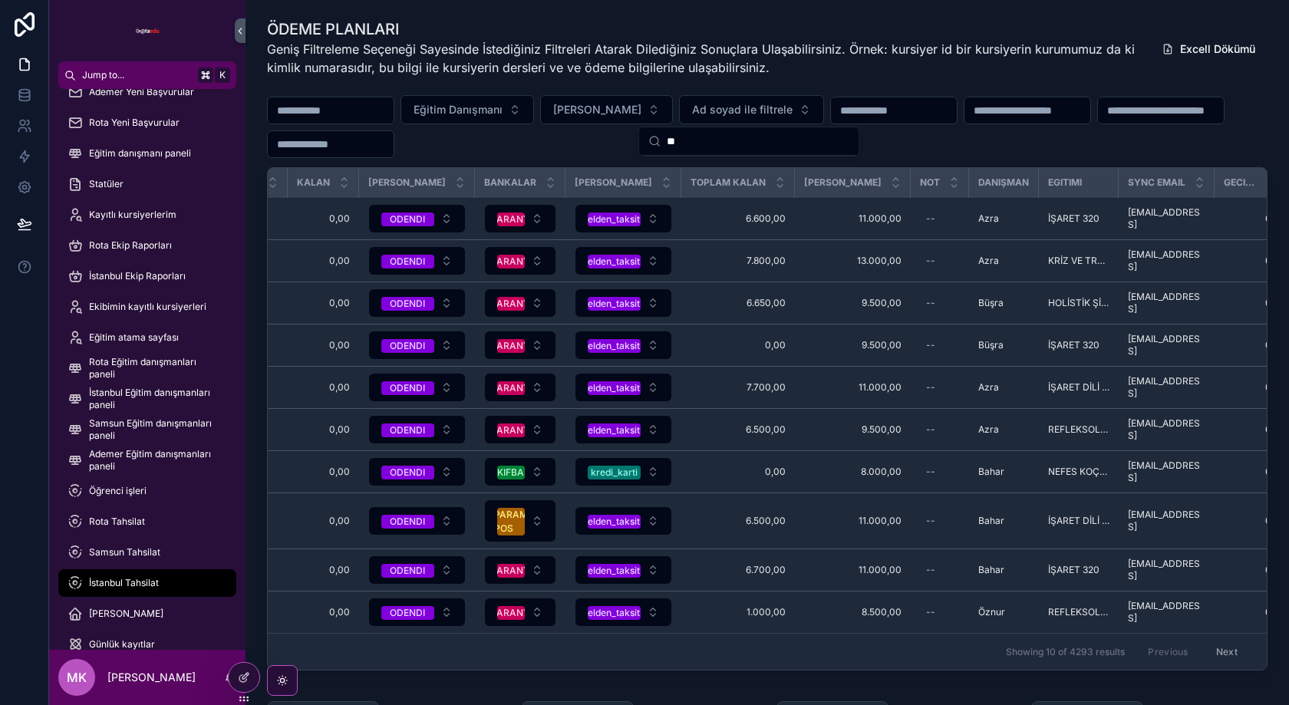
type input "*"
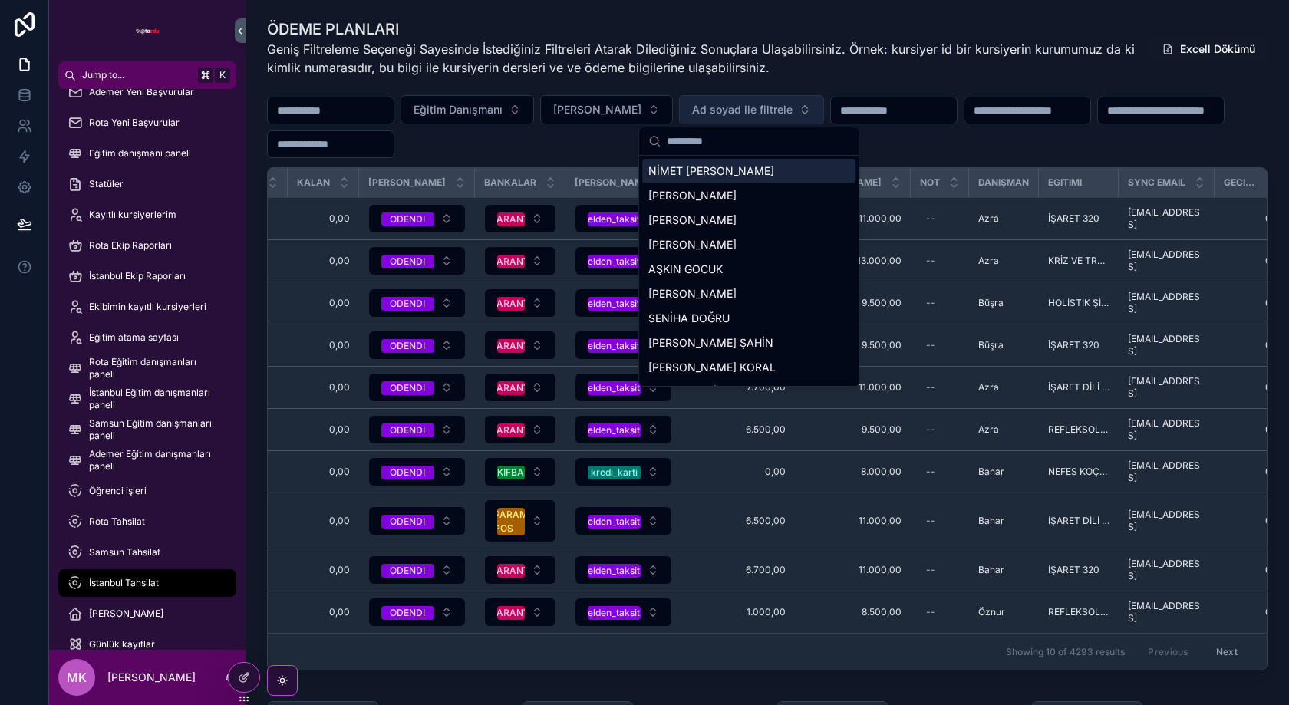
click at [742, 116] on span "Ad soyad ile filtrele" at bounding box center [742, 109] width 101 height 15
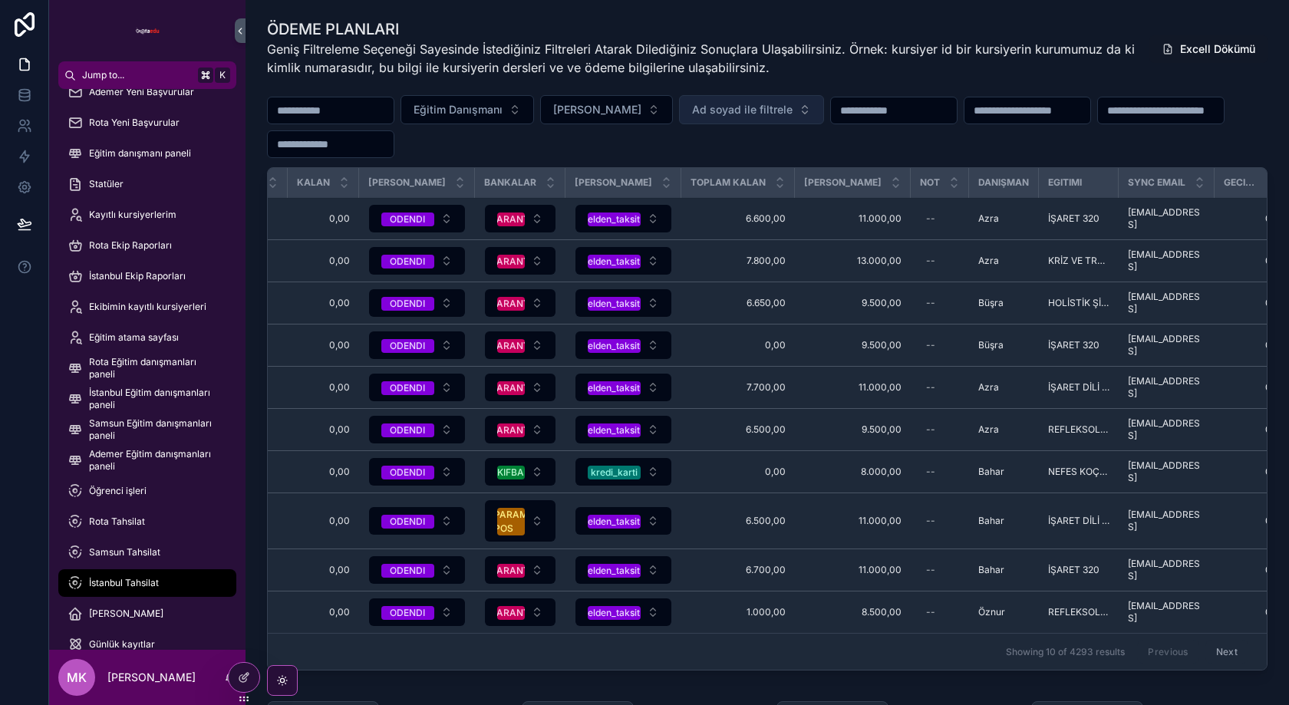
click at [745, 110] on span "Ad soyad ile filtrele" at bounding box center [742, 109] width 101 height 15
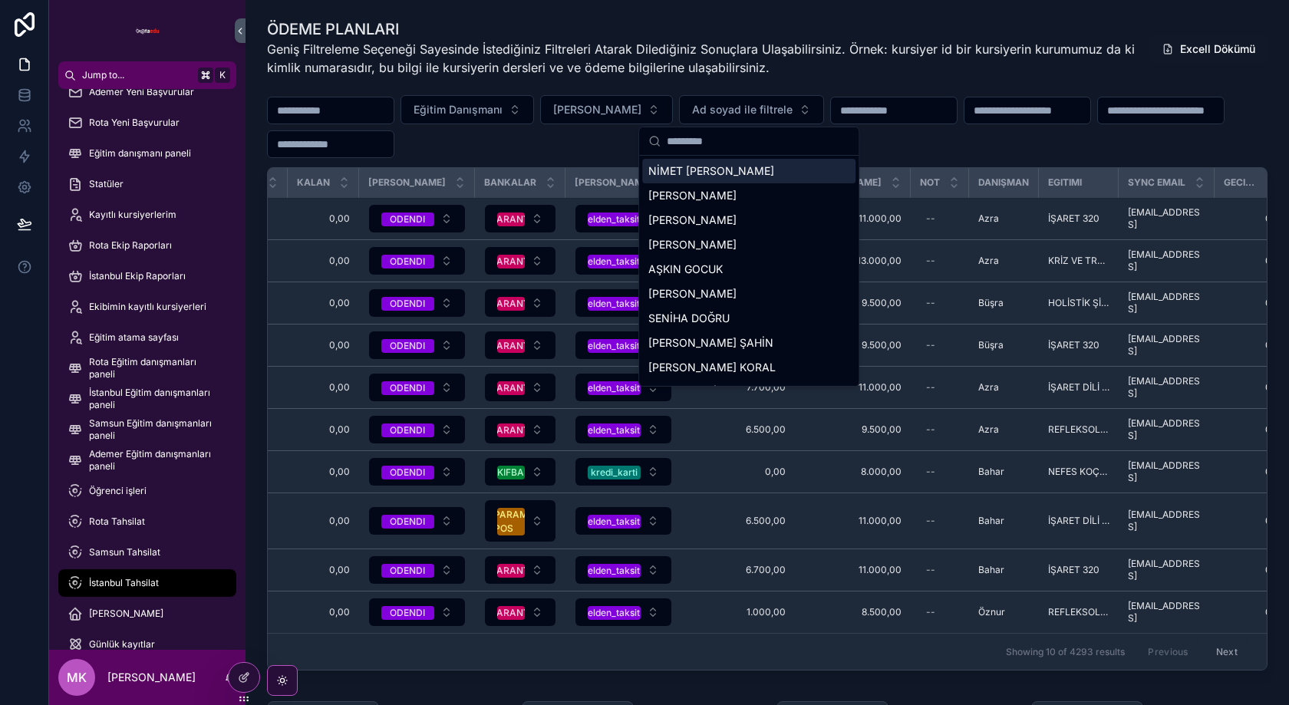
click at [737, 151] on input "scrollable content" at bounding box center [758, 141] width 183 height 28
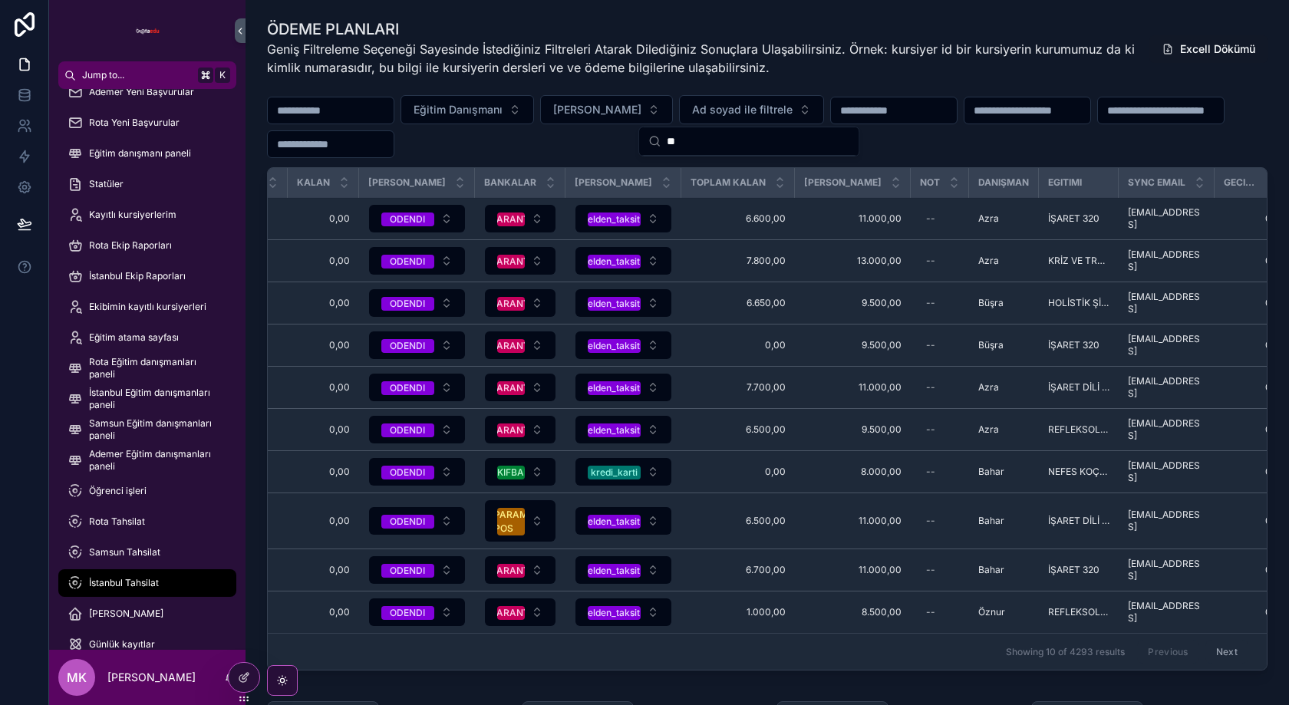
type input "*"
type input "****"
click at [720, 170] on span "[PERSON_NAME]" at bounding box center [692, 170] width 88 height 15
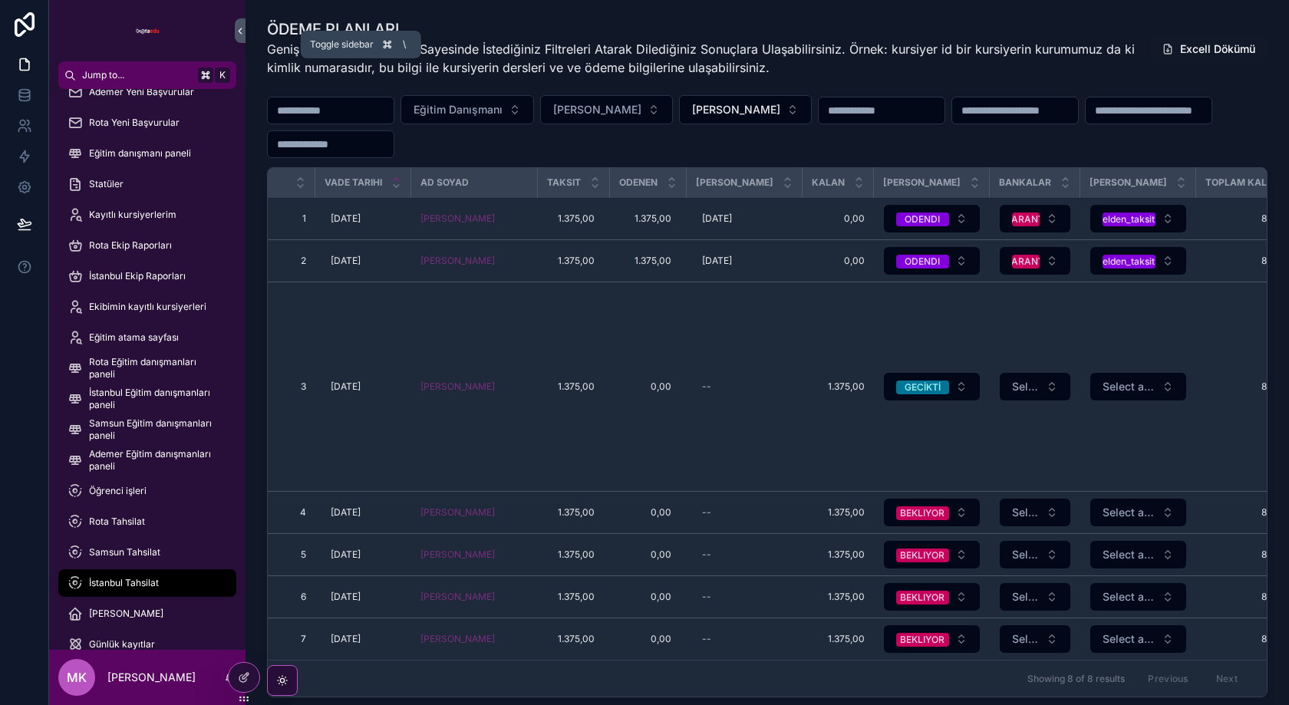
click at [240, 38] on button "scrollable content" at bounding box center [240, 30] width 11 height 25
